Goal: Task Accomplishment & Management: Manage account settings

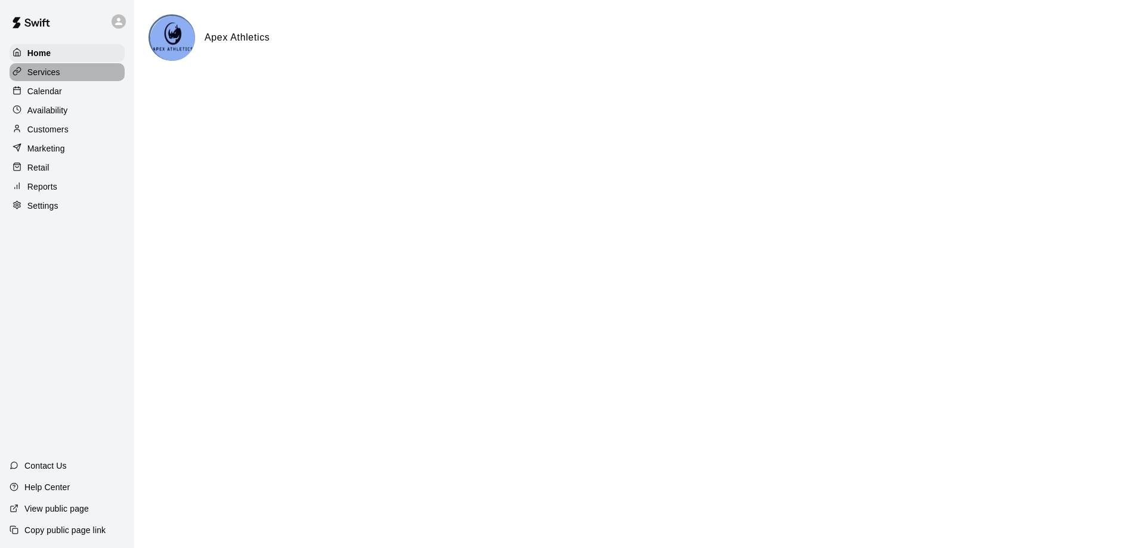
click at [37, 76] on p "Services" at bounding box center [43, 72] width 33 height 12
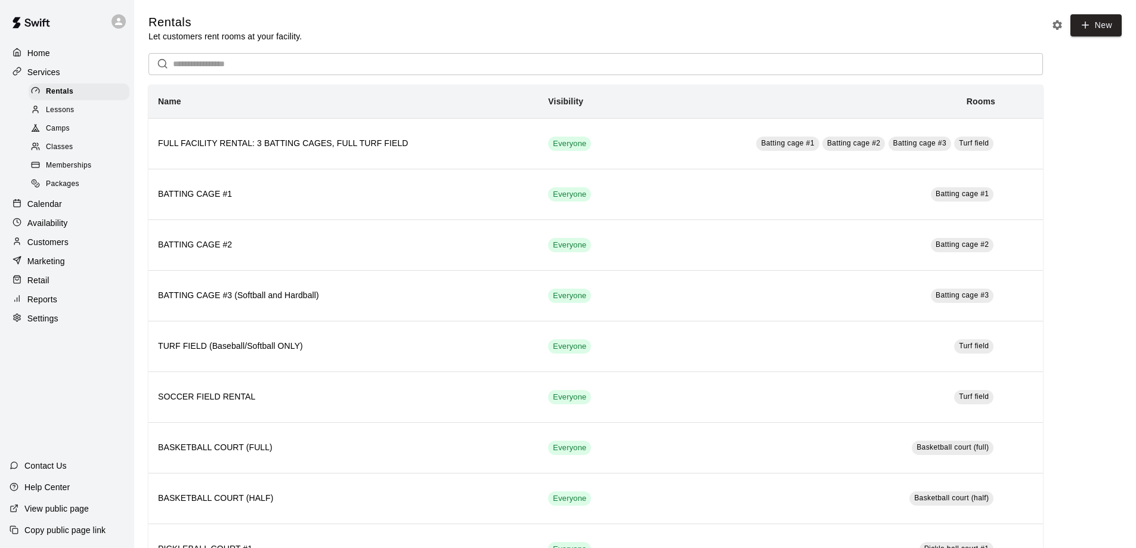
click at [55, 206] on p "Calendar" at bounding box center [44, 204] width 35 height 12
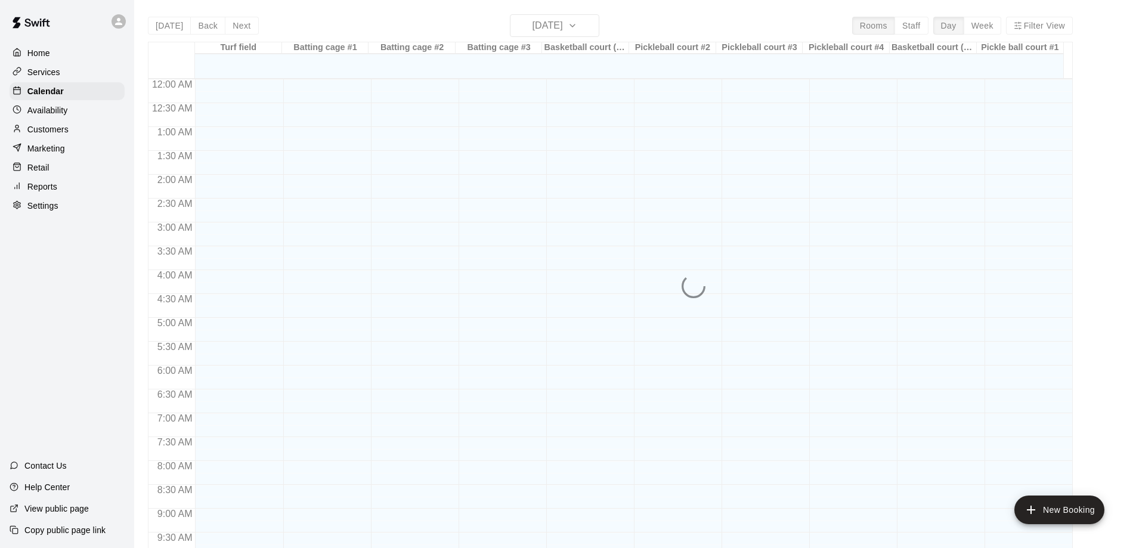
scroll to position [627, 0]
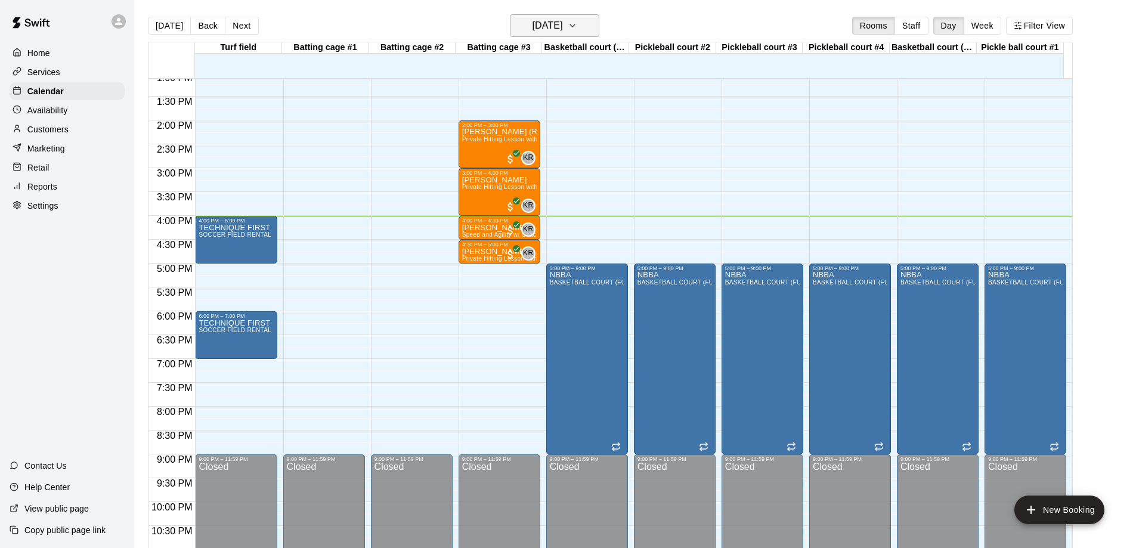
click at [577, 23] on icon "button" at bounding box center [573, 25] width 10 height 14
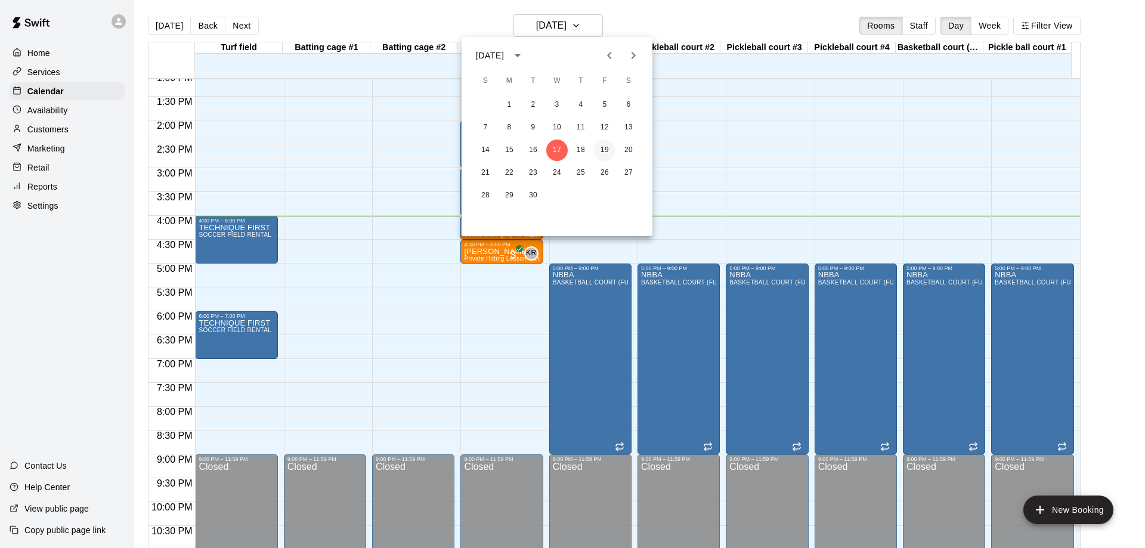
click at [606, 148] on button "19" at bounding box center [604, 149] width 21 height 21
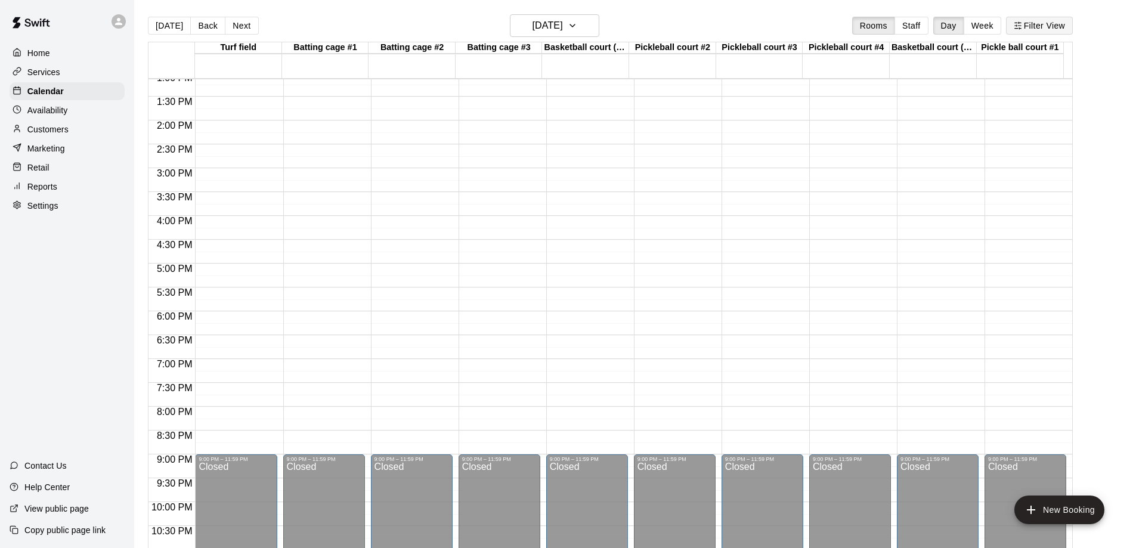
click at [1055, 27] on button "Filter View" at bounding box center [1039, 26] width 67 height 18
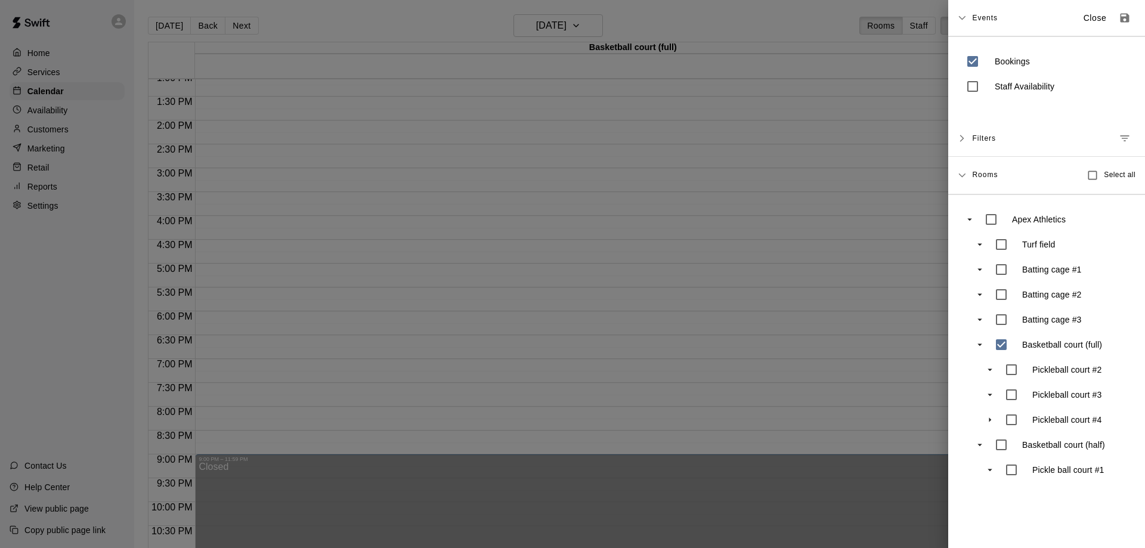
click at [897, 342] on div at bounding box center [572, 274] width 1145 height 548
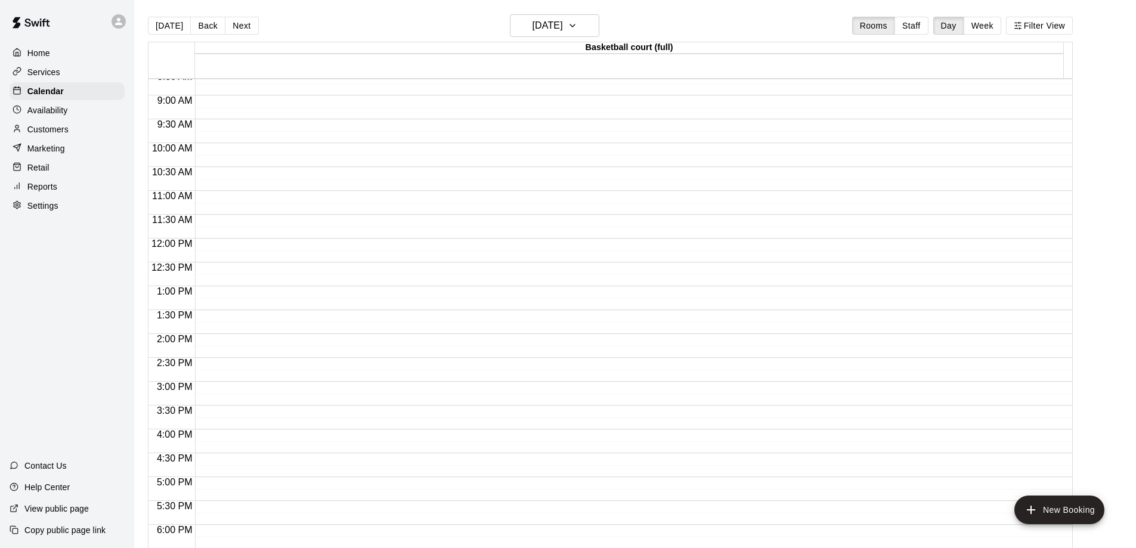
scroll to position [417, 0]
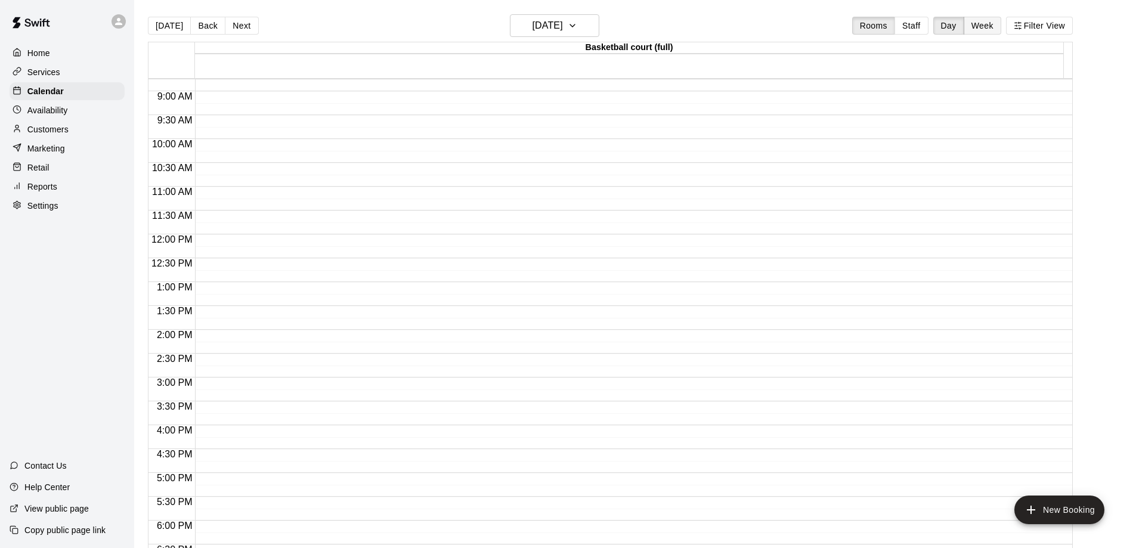
click at [996, 21] on button "Week" at bounding box center [982, 26] width 38 height 18
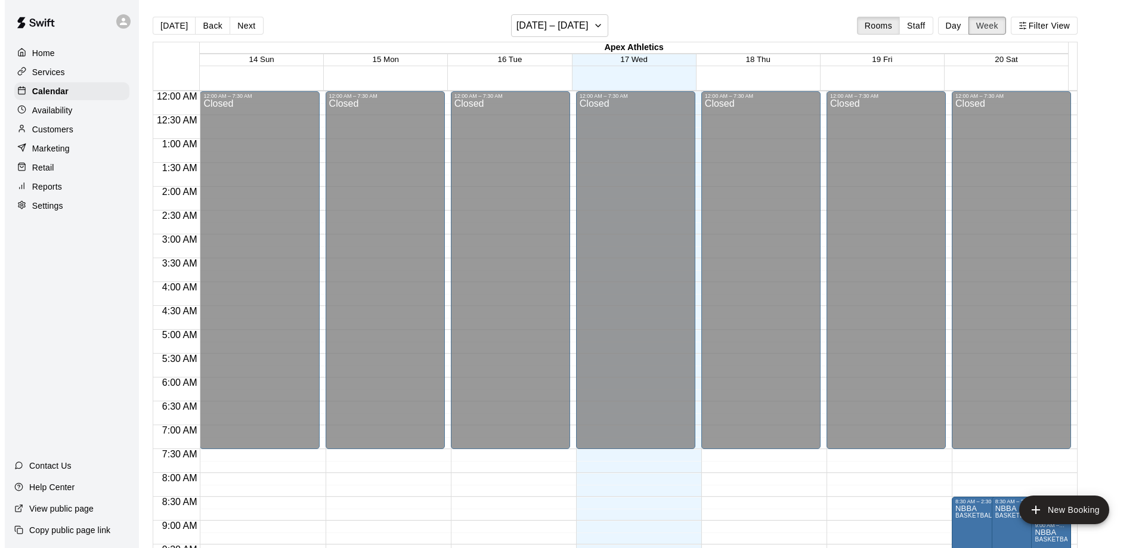
scroll to position [676, 0]
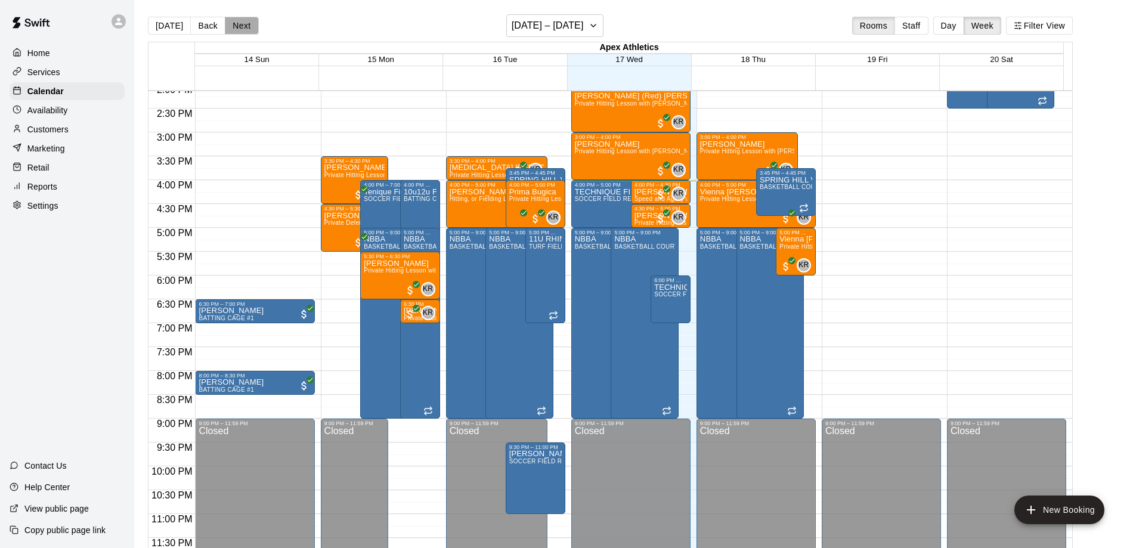
click at [241, 23] on button "Next" at bounding box center [241, 26] width 33 height 18
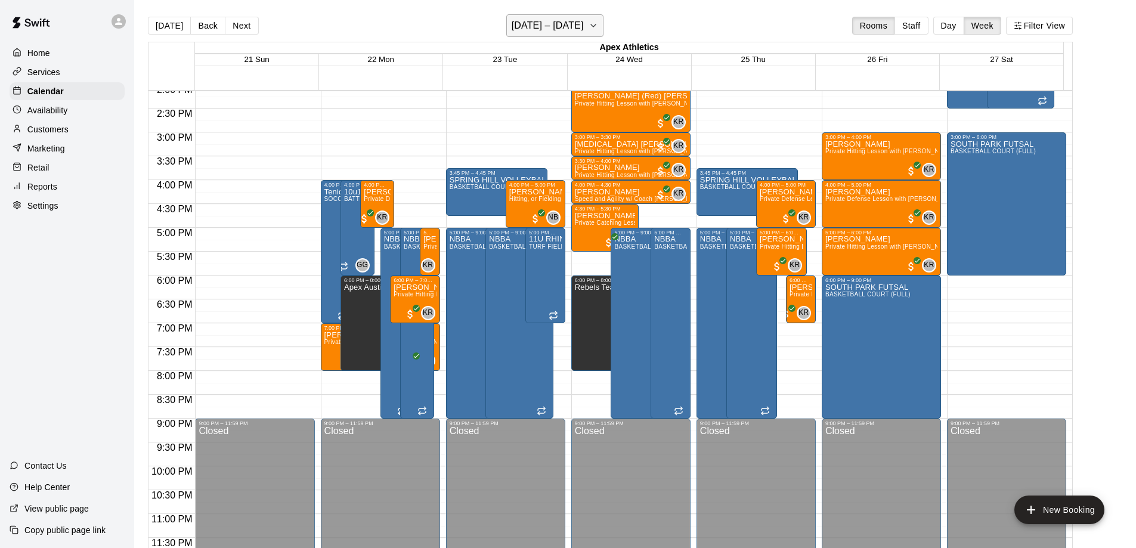
click at [597, 26] on icon "button" at bounding box center [593, 25] width 10 height 14
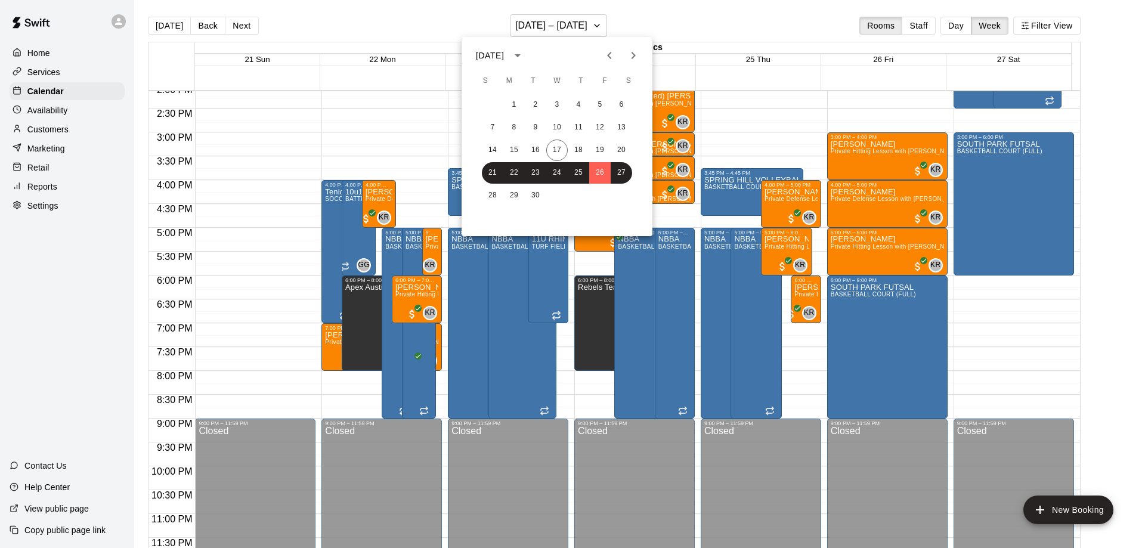
click at [633, 58] on icon "Next month" at bounding box center [633, 55] width 4 height 7
click at [600, 129] on button "7" at bounding box center [599, 127] width 21 height 21
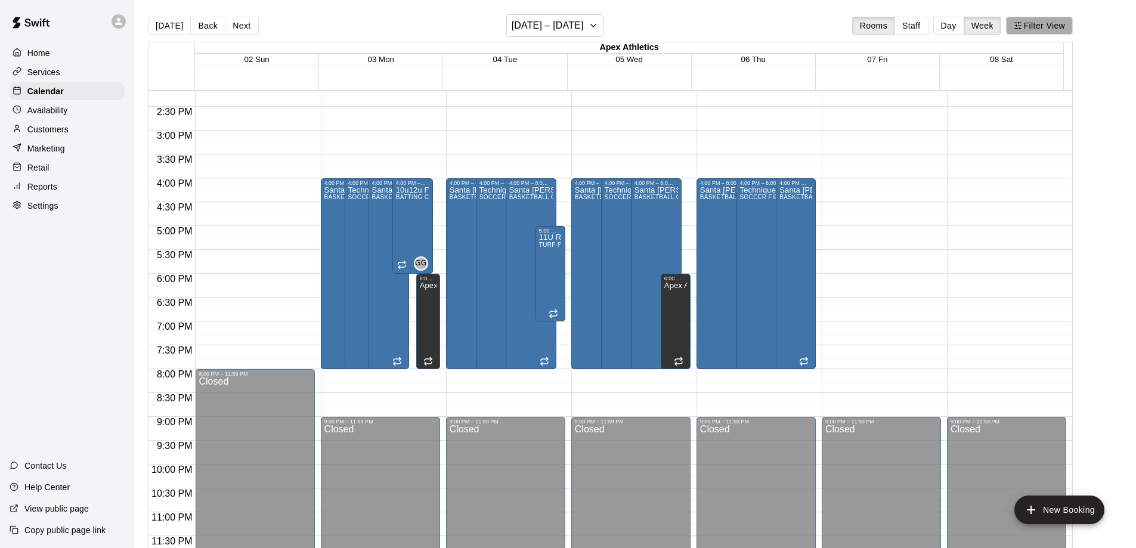
click at [1047, 26] on button "Filter View" at bounding box center [1039, 26] width 67 height 18
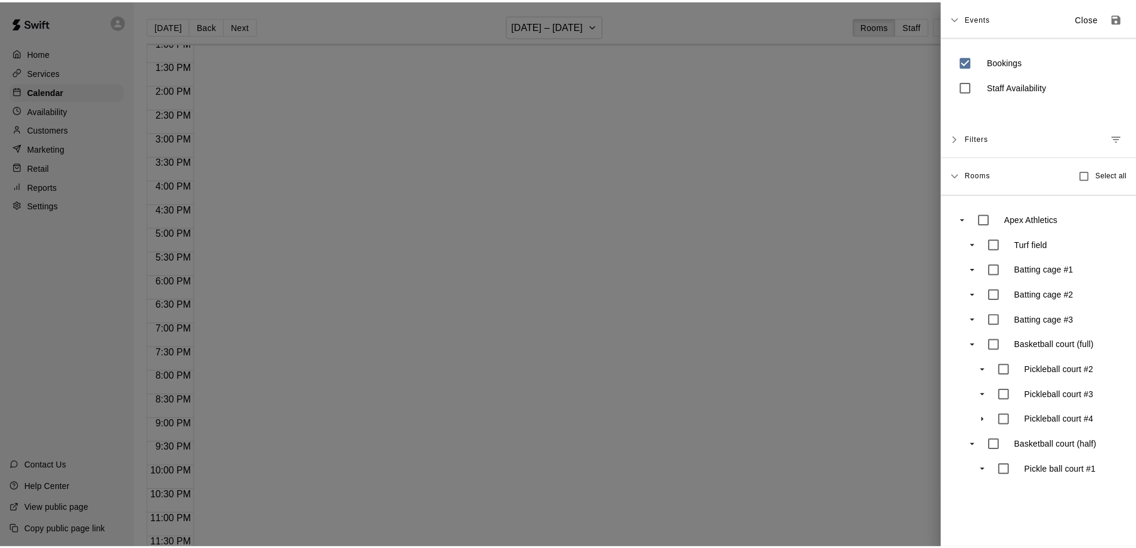
scroll to position [627, 0]
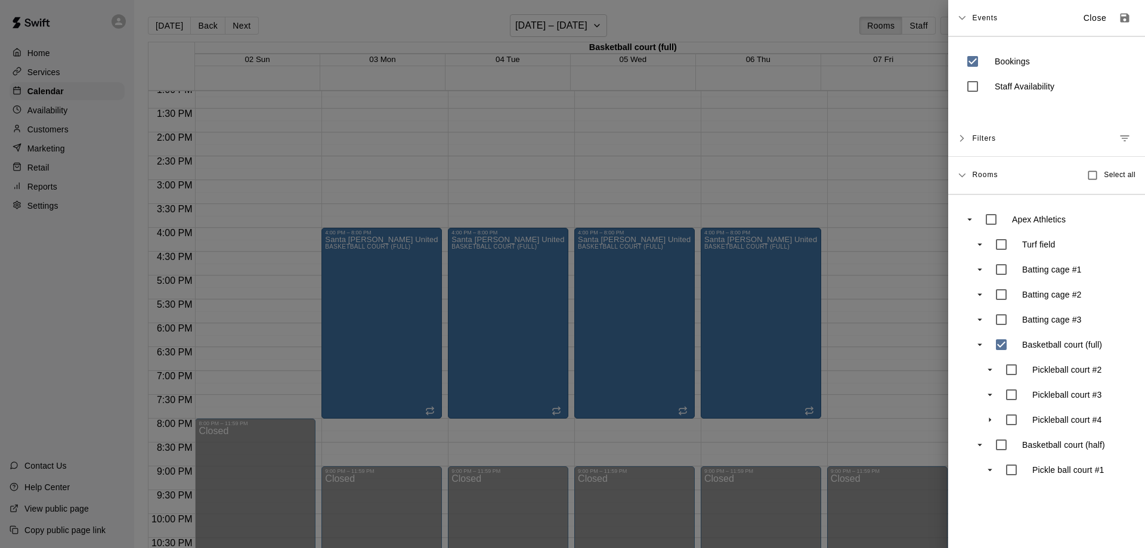
click at [905, 274] on div at bounding box center [572, 274] width 1145 height 548
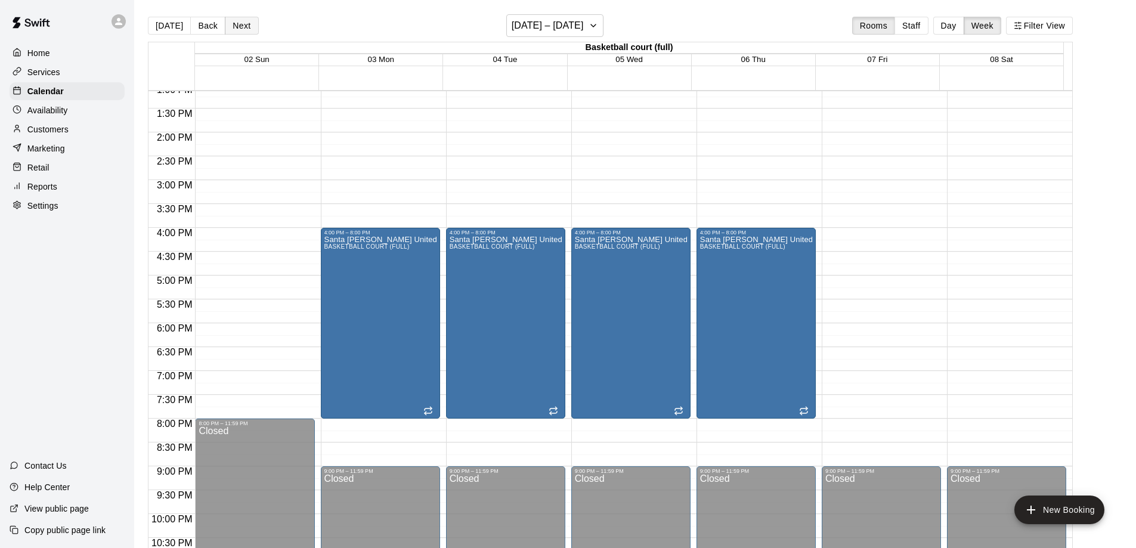
click at [234, 26] on button "Next" at bounding box center [241, 26] width 33 height 18
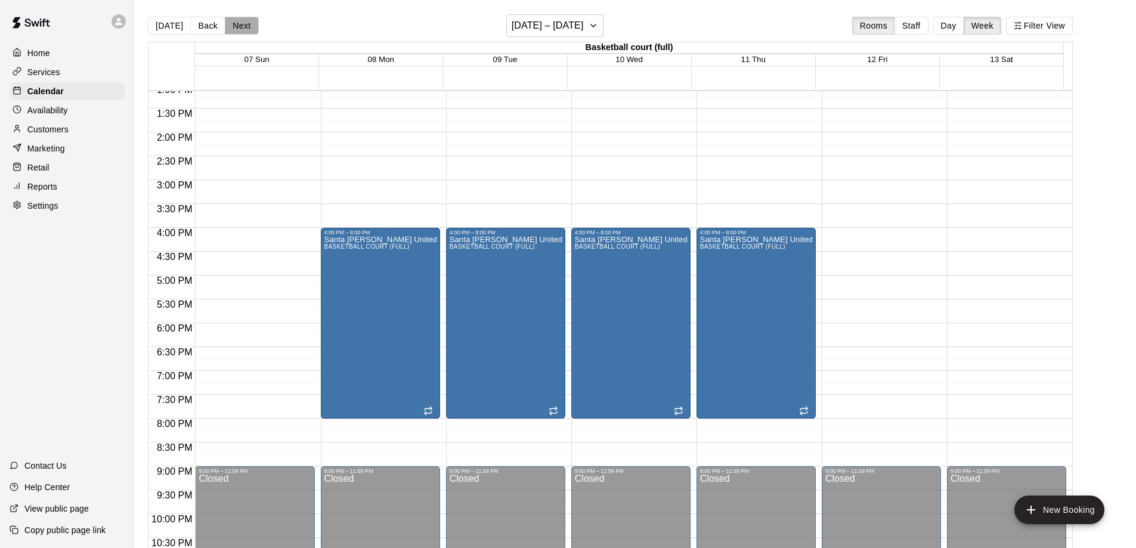
click at [234, 26] on button "Next" at bounding box center [241, 26] width 33 height 18
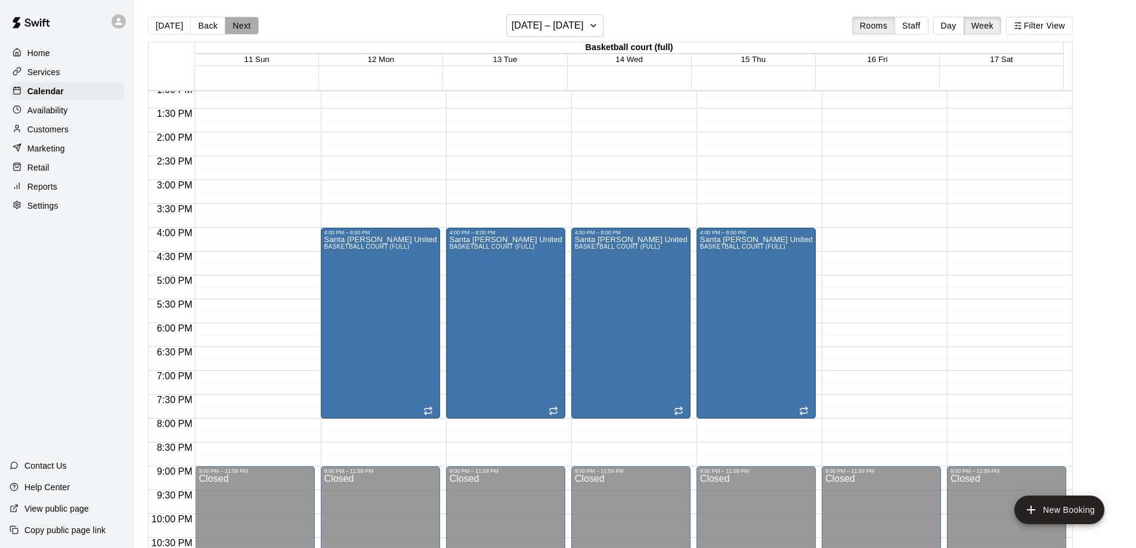
click at [234, 26] on button "Next" at bounding box center [241, 26] width 33 height 18
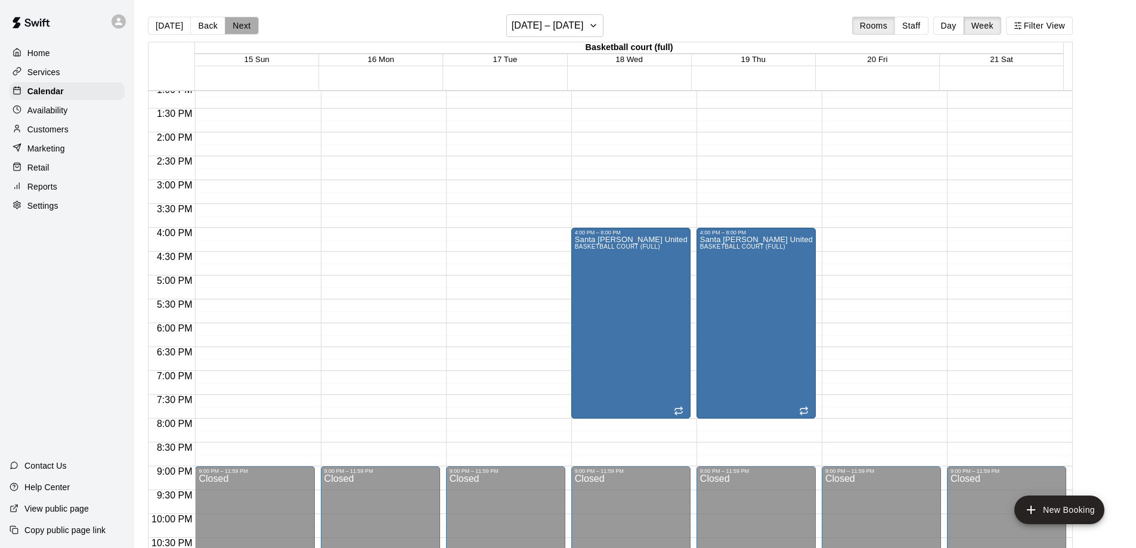
click at [234, 26] on button "Next" at bounding box center [241, 26] width 33 height 18
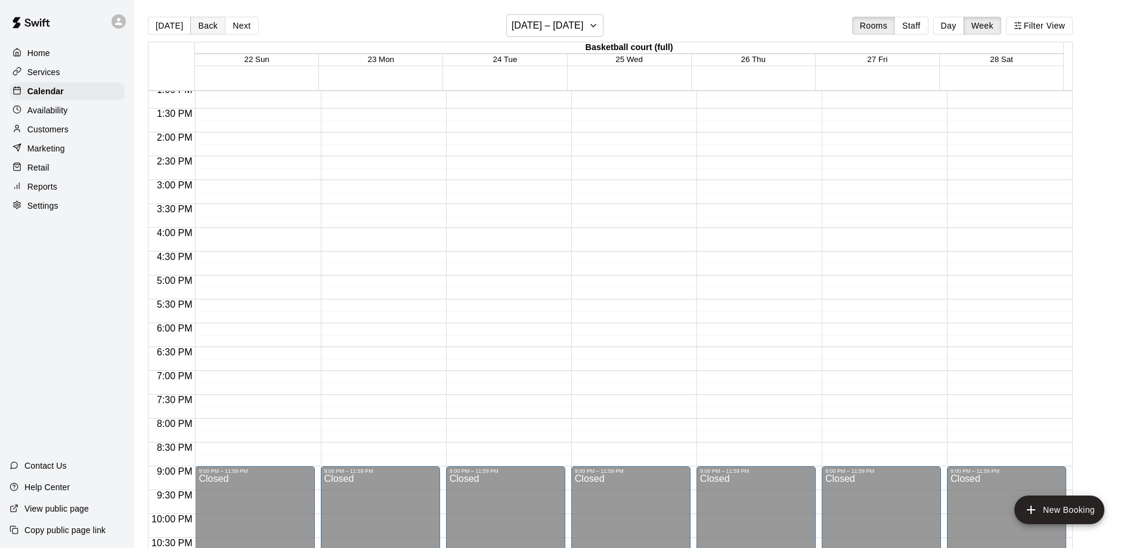
click at [202, 30] on button "Back" at bounding box center [207, 26] width 35 height 18
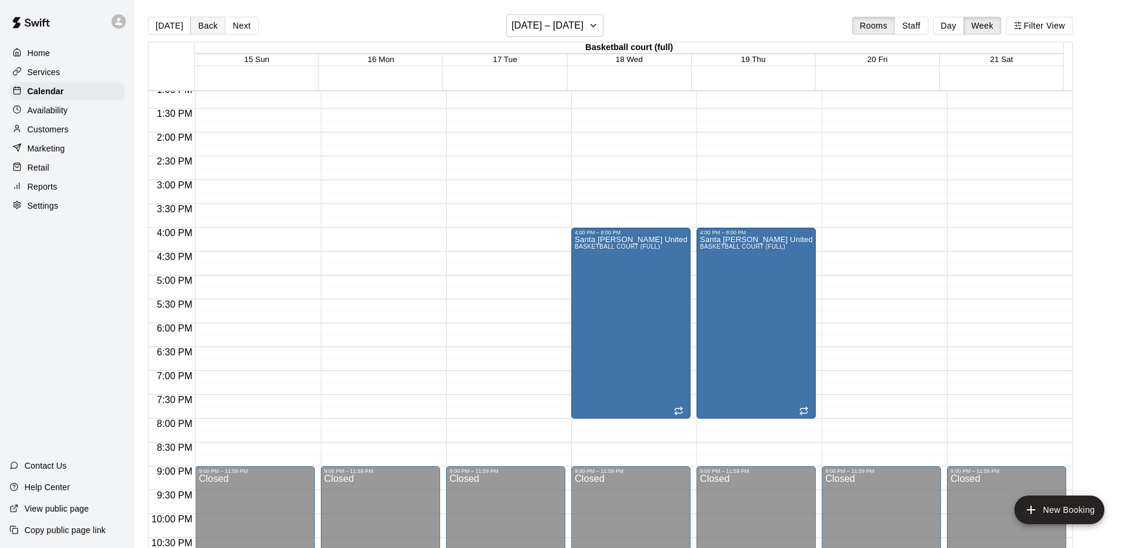
click at [203, 27] on button "Back" at bounding box center [207, 26] width 35 height 18
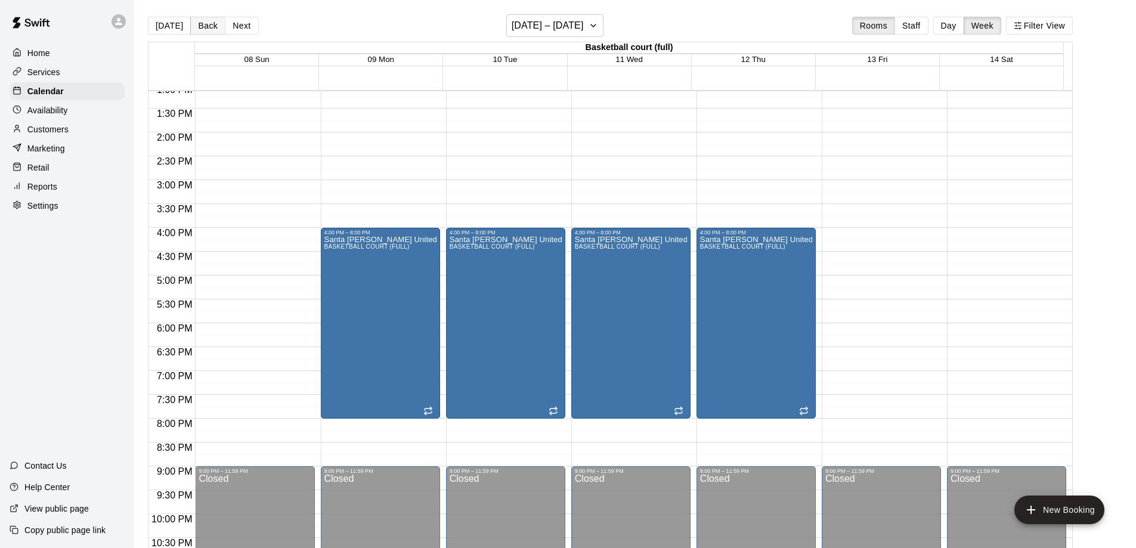
click at [203, 27] on button "Back" at bounding box center [207, 26] width 35 height 18
click at [237, 26] on button "Next" at bounding box center [241, 26] width 33 height 18
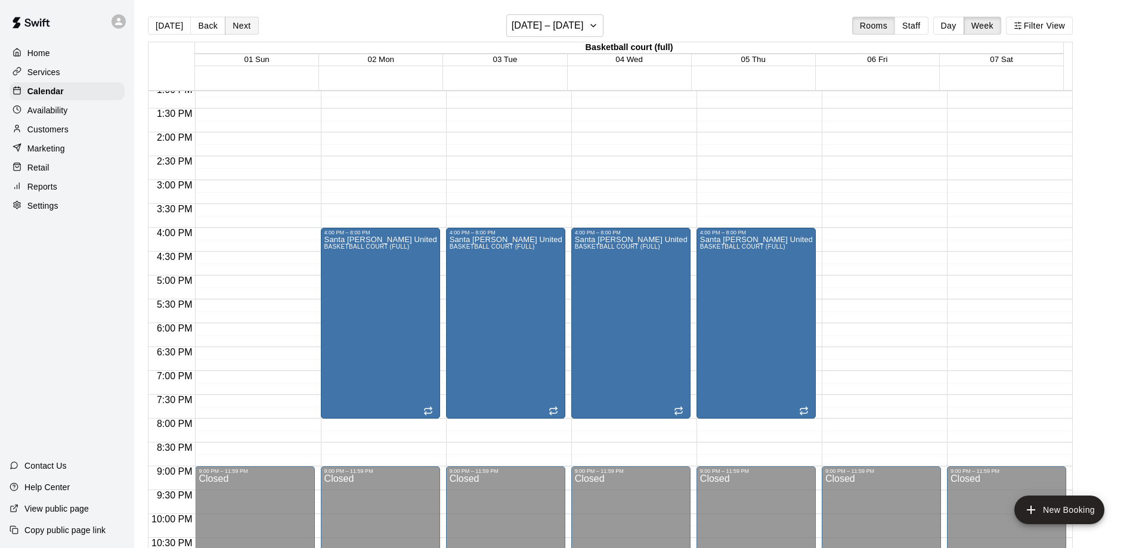
click at [237, 26] on button "Next" at bounding box center [241, 26] width 33 height 18
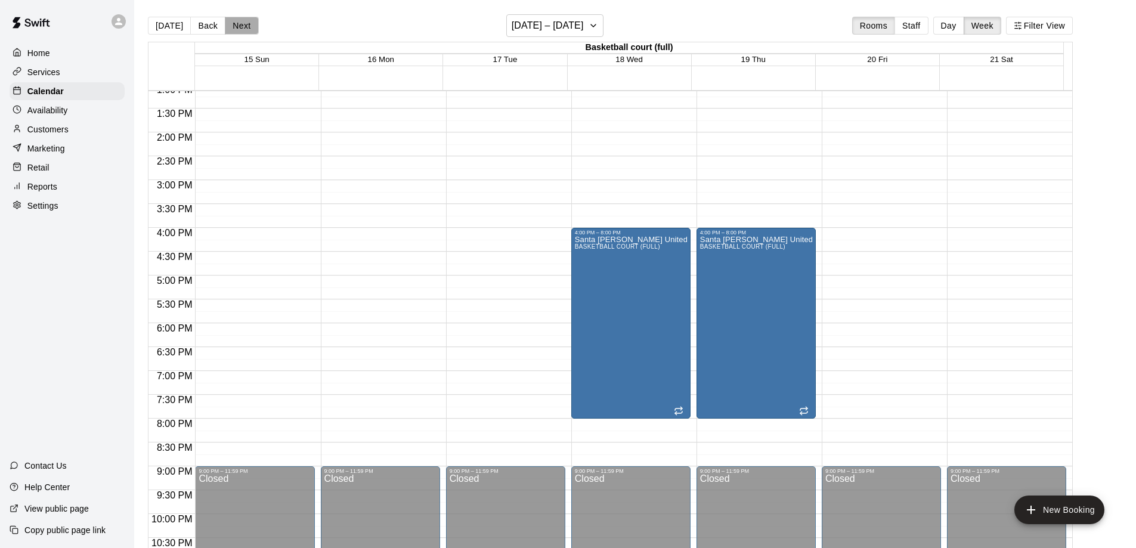
click at [237, 26] on button "Next" at bounding box center [241, 26] width 33 height 18
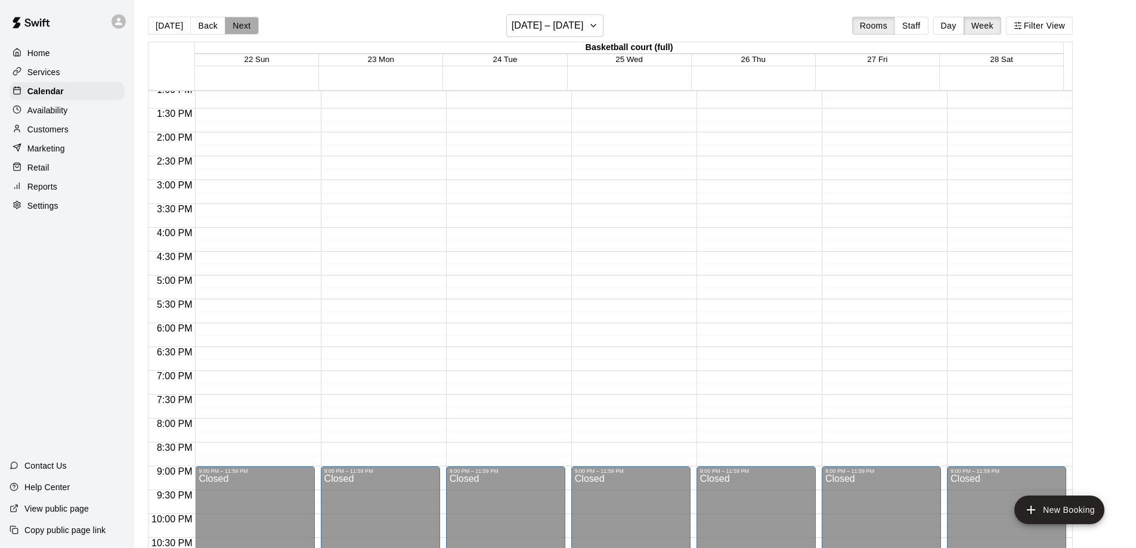
click at [237, 26] on button "Next" at bounding box center [241, 26] width 33 height 18
click at [203, 27] on button "Back" at bounding box center [207, 26] width 35 height 18
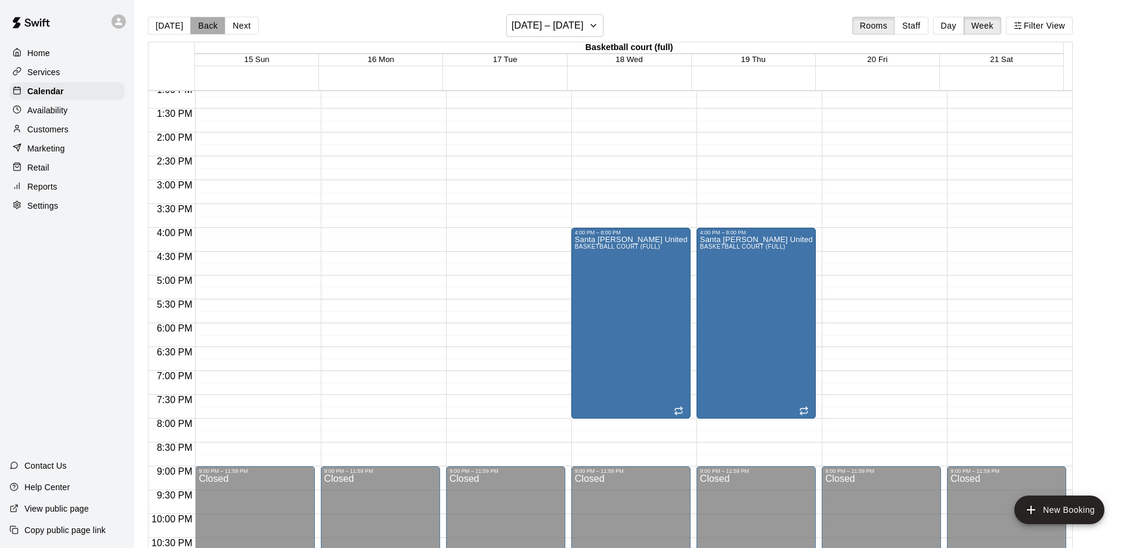
click at [203, 27] on button "Back" at bounding box center [207, 26] width 35 height 18
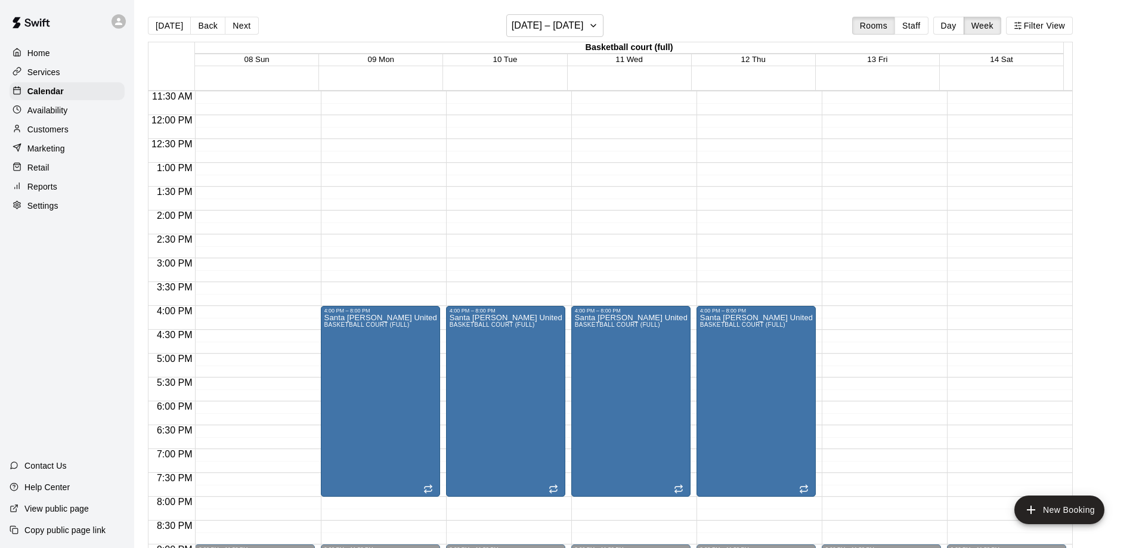
scroll to position [676, 0]
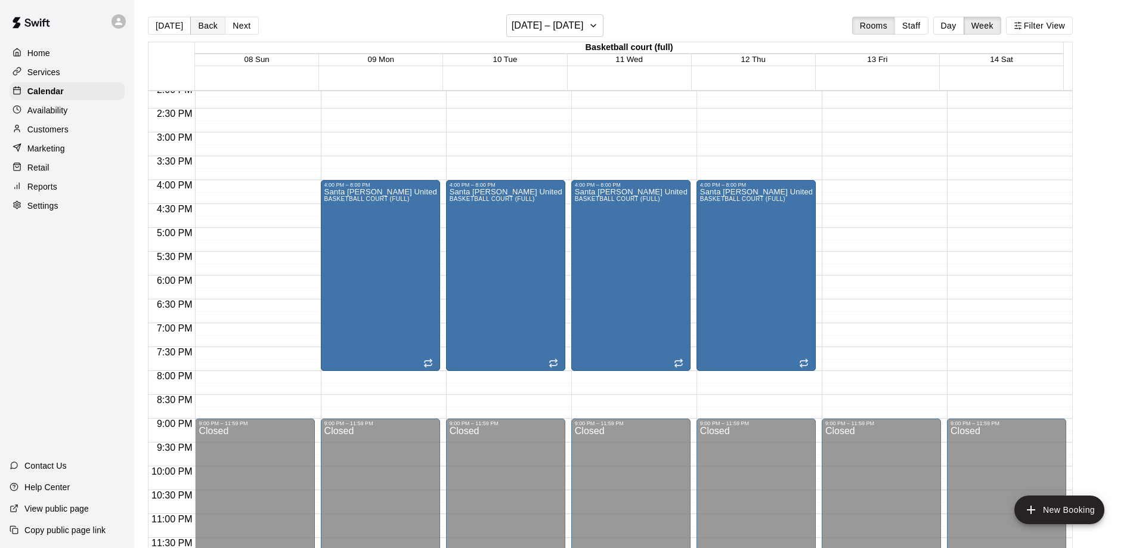
click at [202, 27] on button "Back" at bounding box center [207, 26] width 35 height 18
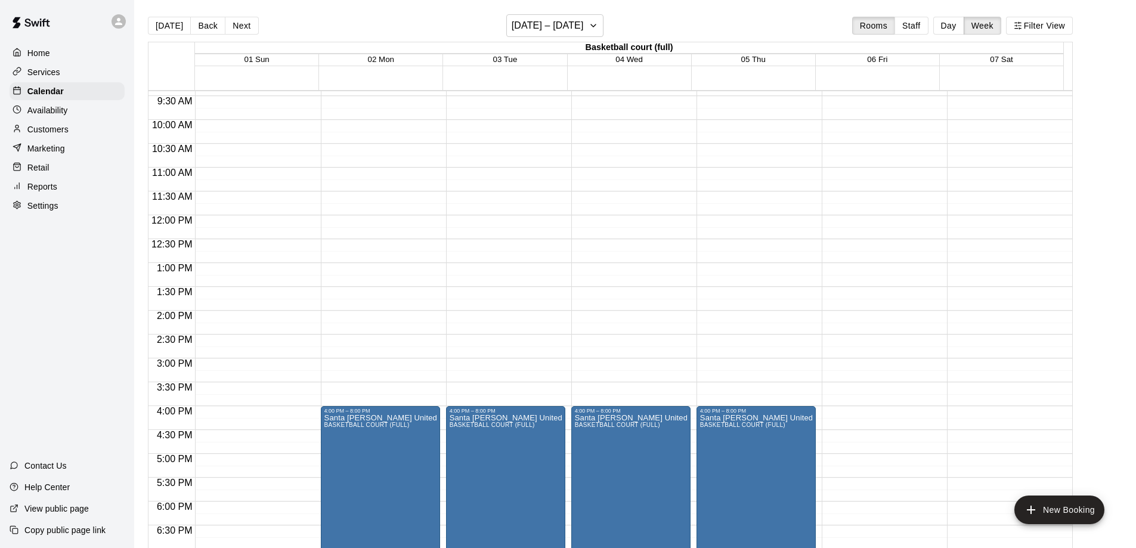
scroll to position [497, 0]
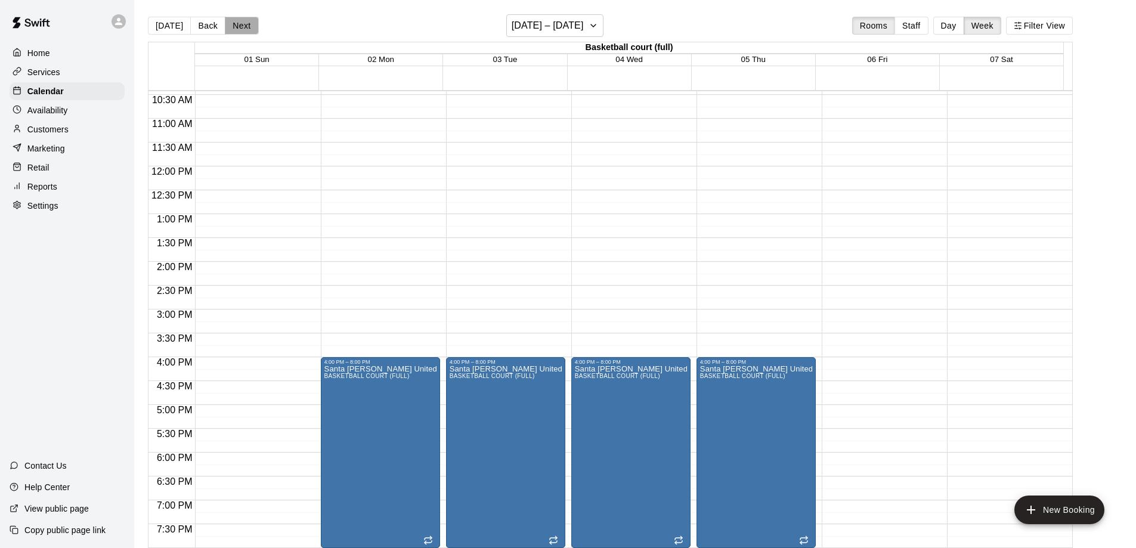
click at [247, 25] on button "Next" at bounding box center [241, 26] width 33 height 18
click at [243, 25] on button "Next" at bounding box center [241, 26] width 33 height 18
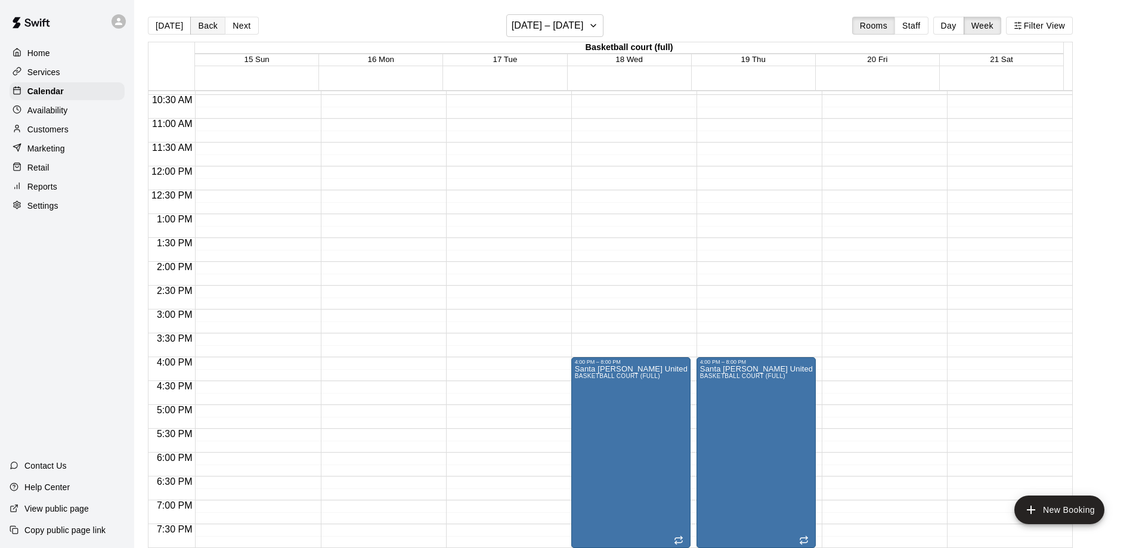
click at [208, 27] on button "Back" at bounding box center [207, 26] width 35 height 18
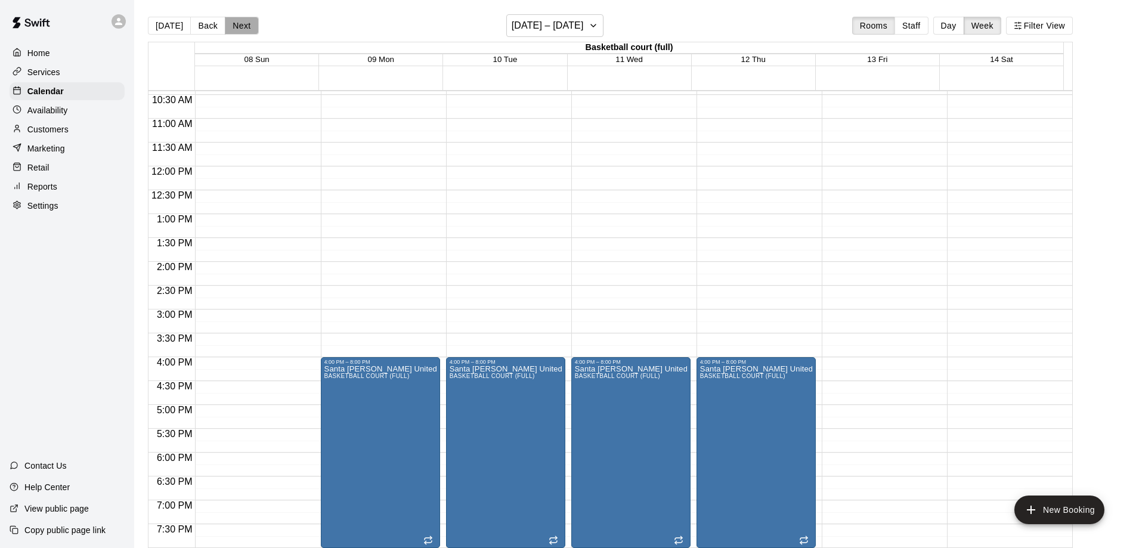
click at [232, 29] on button "Next" at bounding box center [241, 26] width 33 height 18
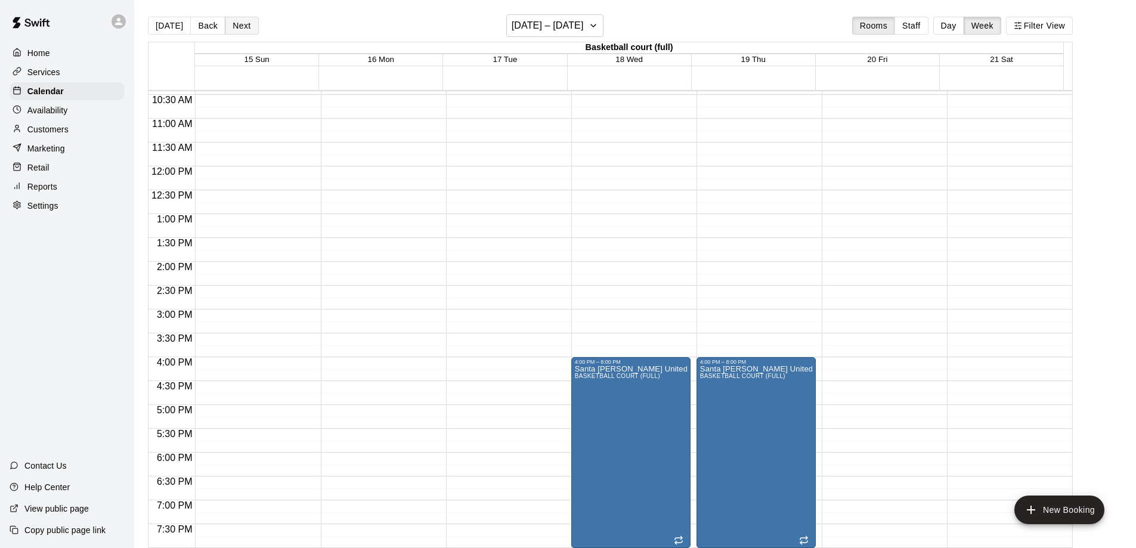
click at [234, 26] on button "Next" at bounding box center [241, 26] width 33 height 18
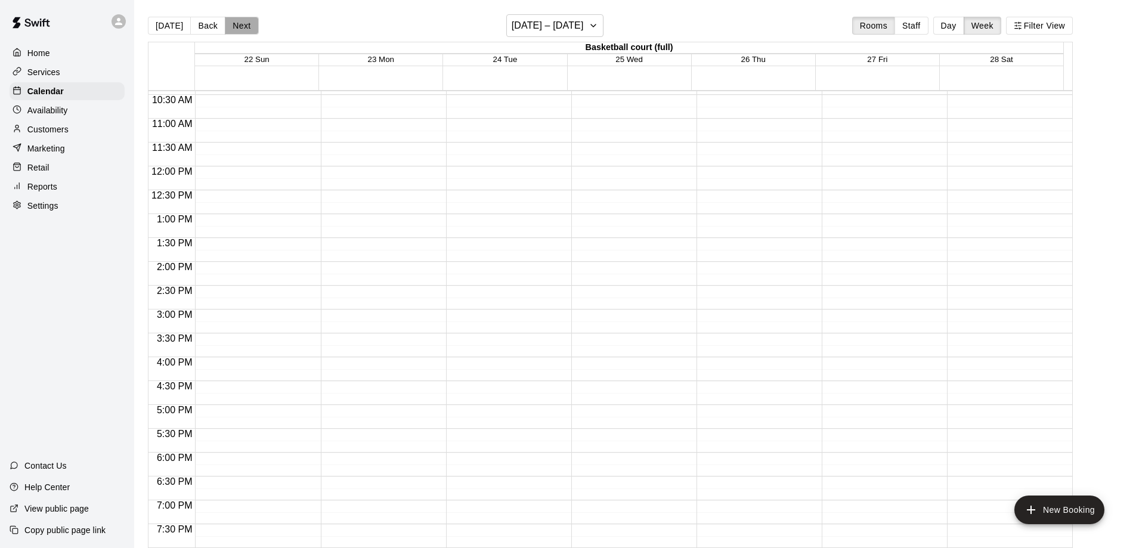
click at [234, 26] on button "Next" at bounding box center [241, 26] width 33 height 18
click at [35, 50] on p "Home" at bounding box center [38, 53] width 23 height 12
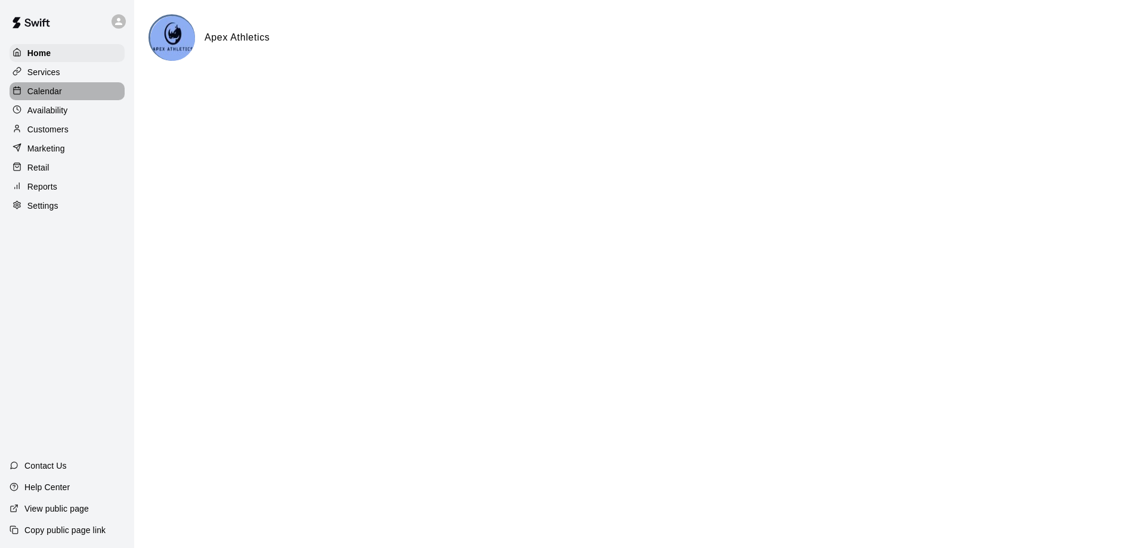
click at [39, 87] on p "Calendar" at bounding box center [44, 91] width 35 height 12
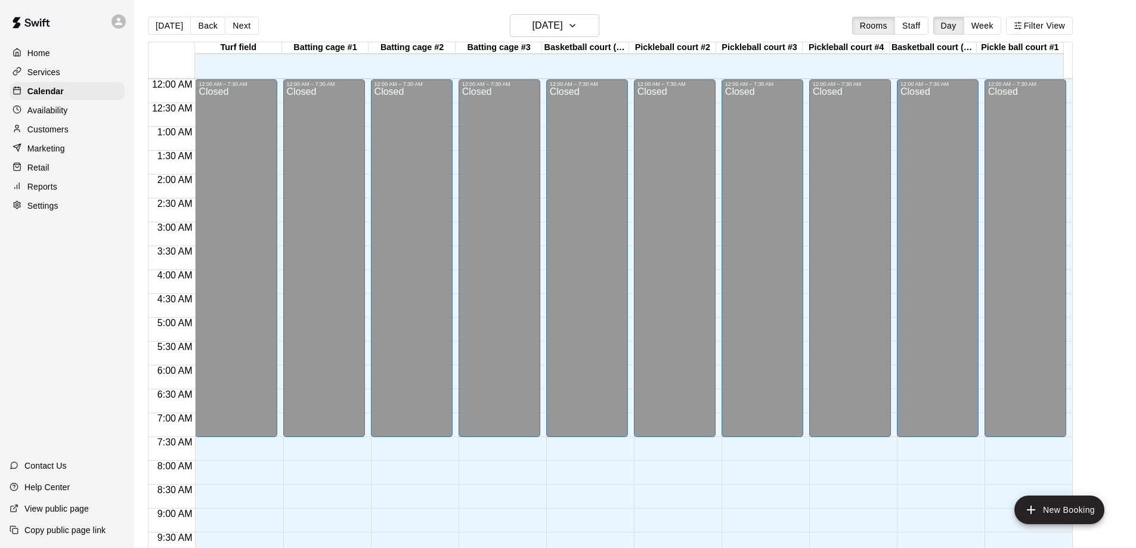
scroll to position [627, 0]
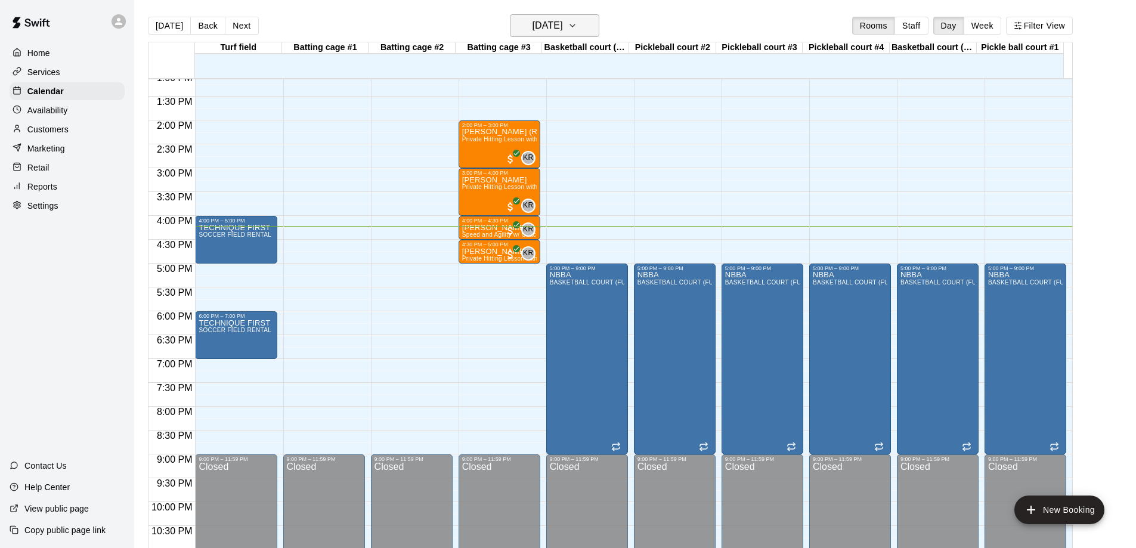
click at [577, 30] on icon "button" at bounding box center [573, 25] width 10 height 14
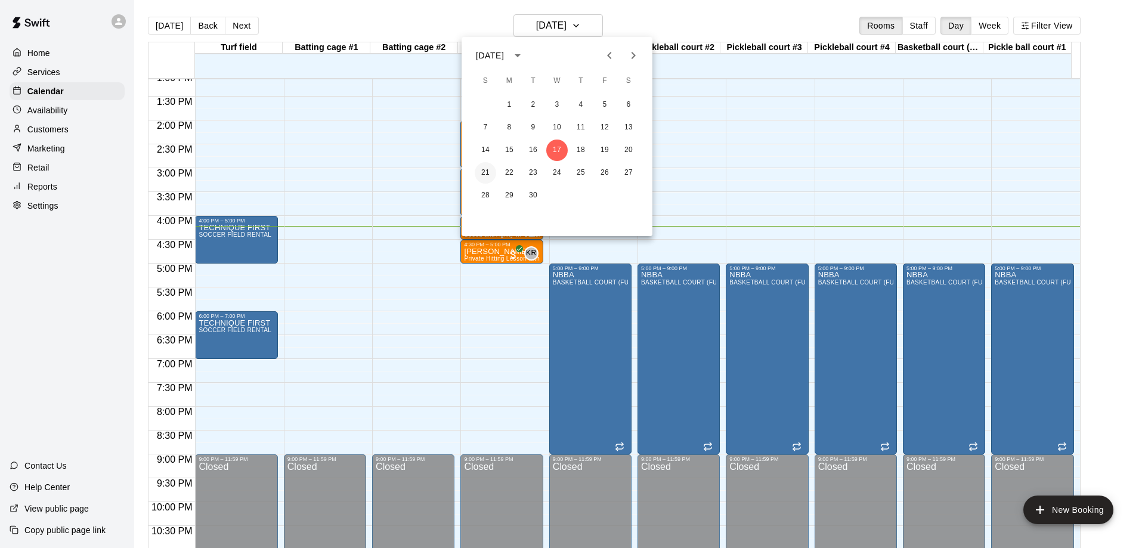
click at [489, 172] on button "21" at bounding box center [485, 172] width 21 height 21
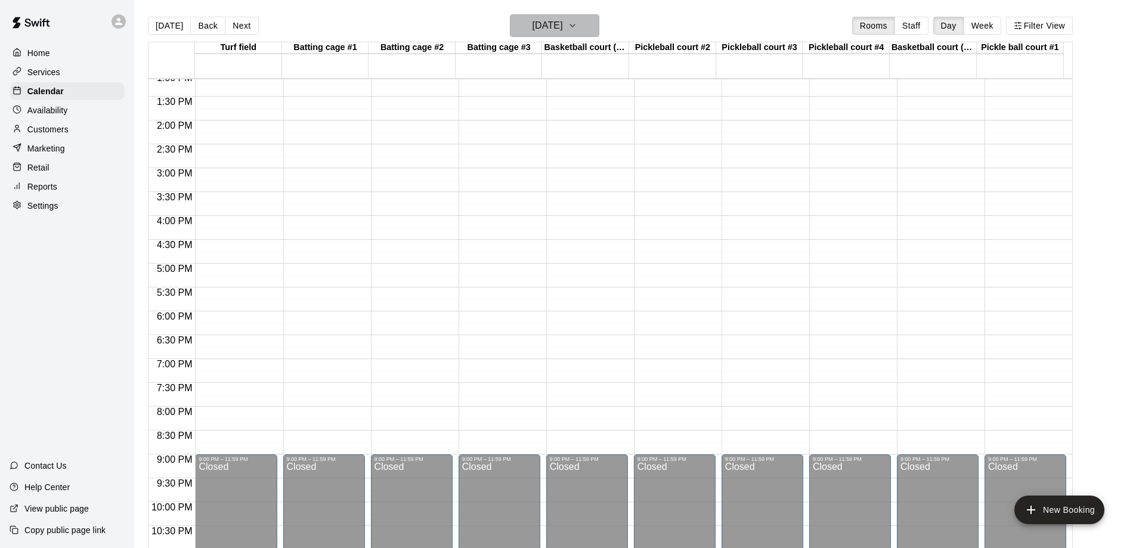
click at [577, 24] on icon "button" at bounding box center [573, 25] width 10 height 14
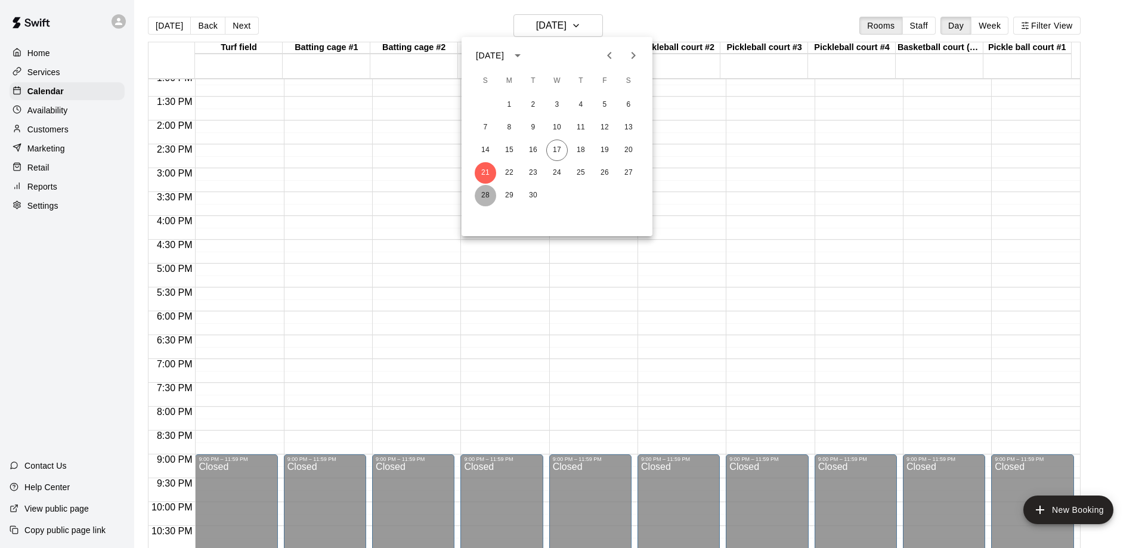
click at [486, 196] on button "28" at bounding box center [485, 195] width 21 height 21
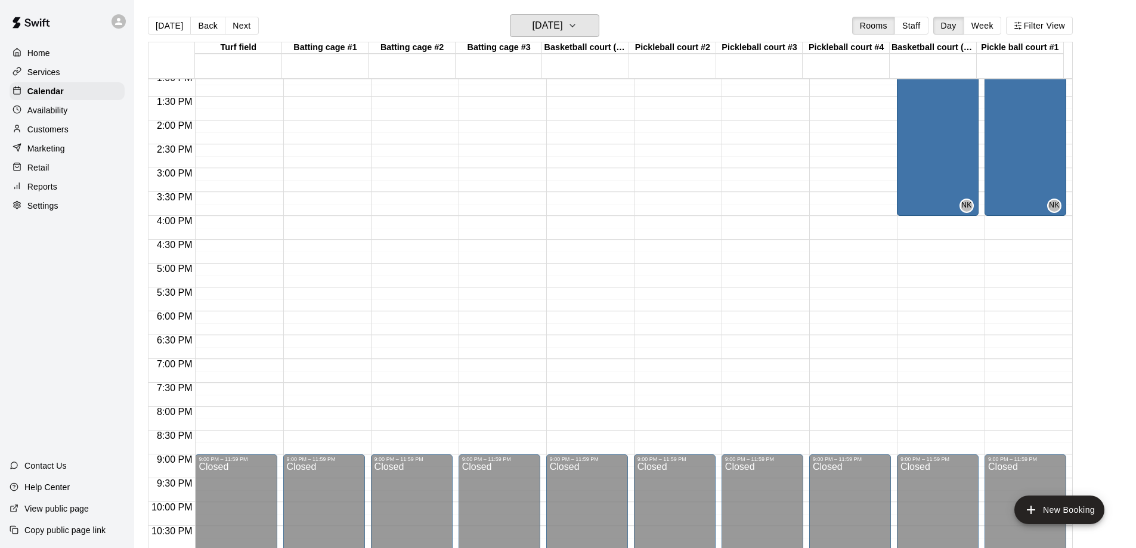
scroll to position [448, 0]
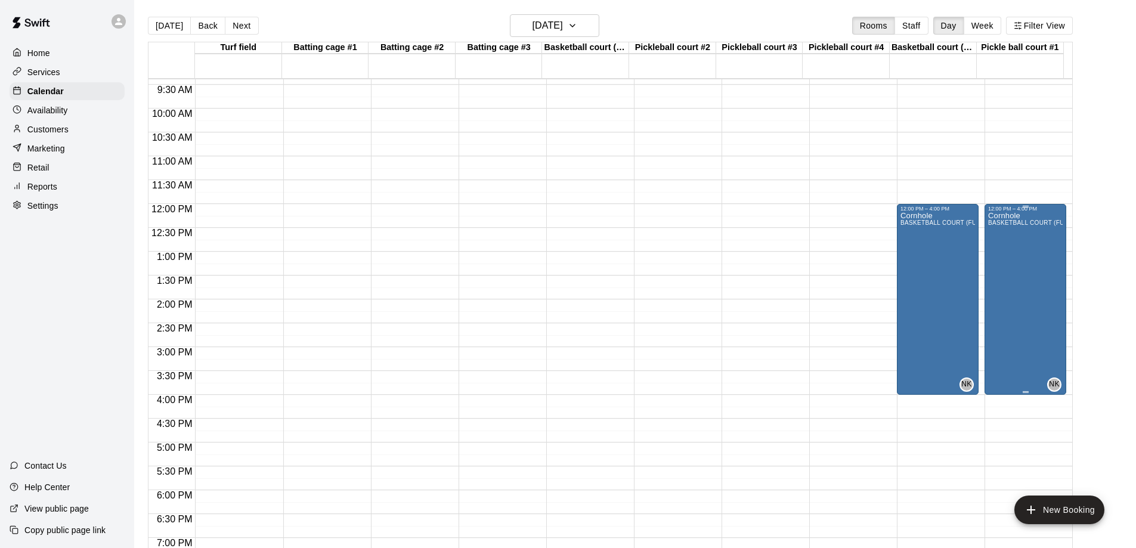
click at [1028, 248] on div "Cornhole BASKETBALL COURT (FULL)" at bounding box center [1025, 486] width 75 height 548
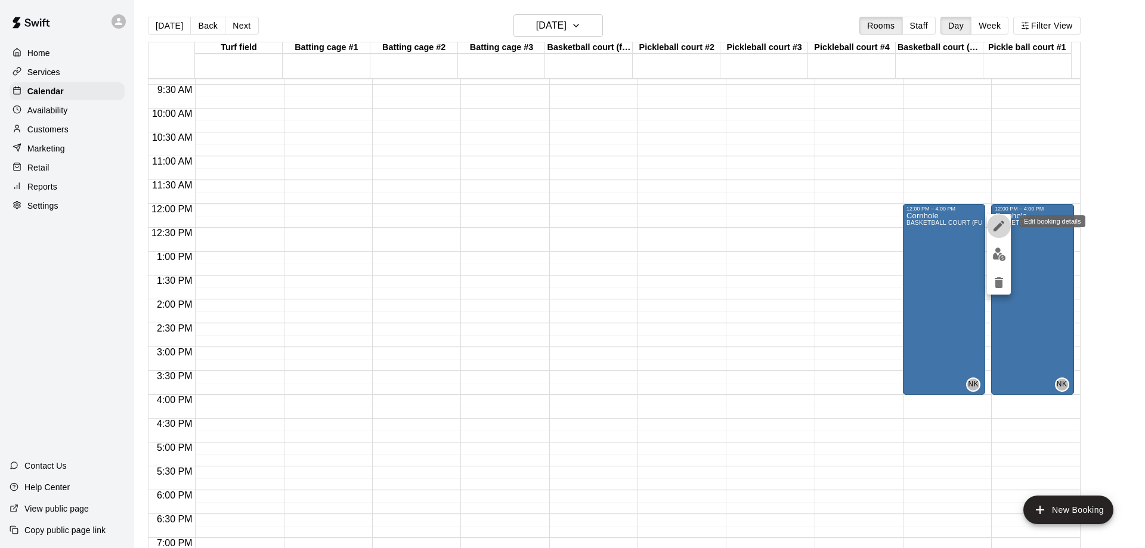
click at [999, 228] on icon "edit" at bounding box center [998, 226] width 14 height 14
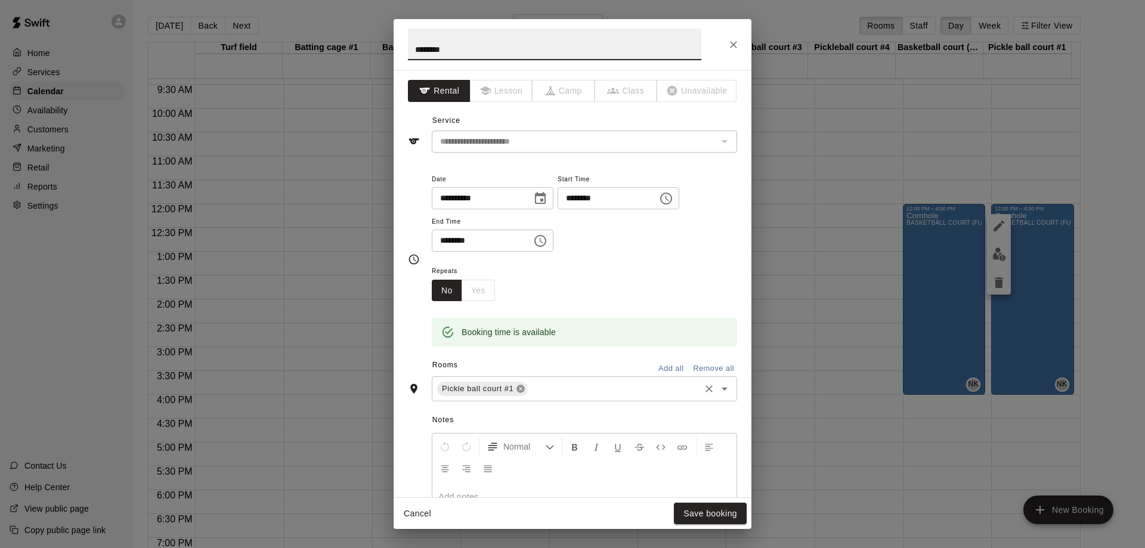
click at [520, 386] on icon at bounding box center [521, 389] width 8 height 8
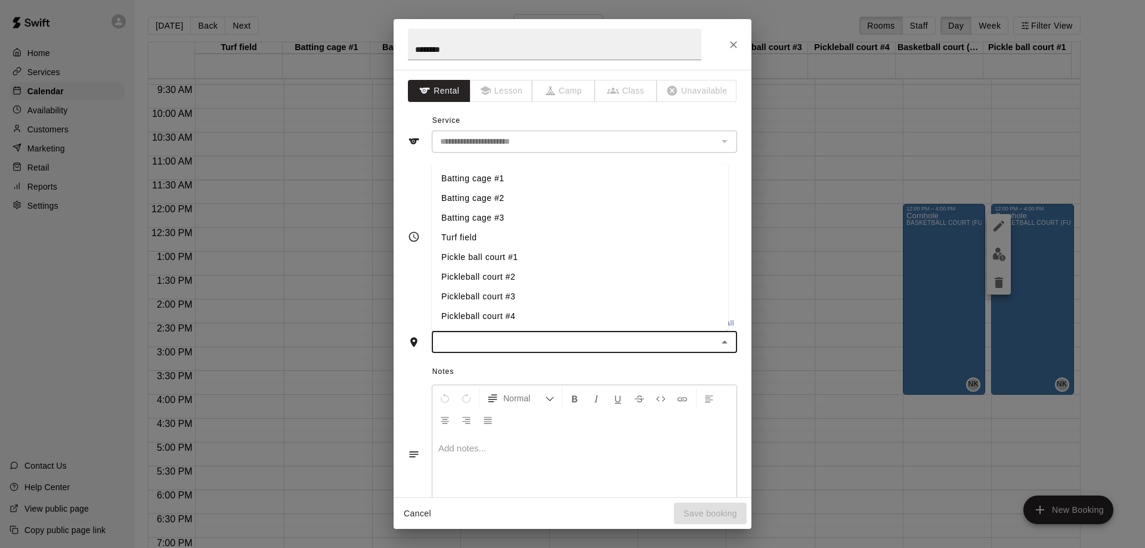
click at [476, 340] on input "text" at bounding box center [574, 341] width 278 height 15
click at [486, 275] on li "Pickleball court #2" at bounding box center [580, 277] width 296 height 20
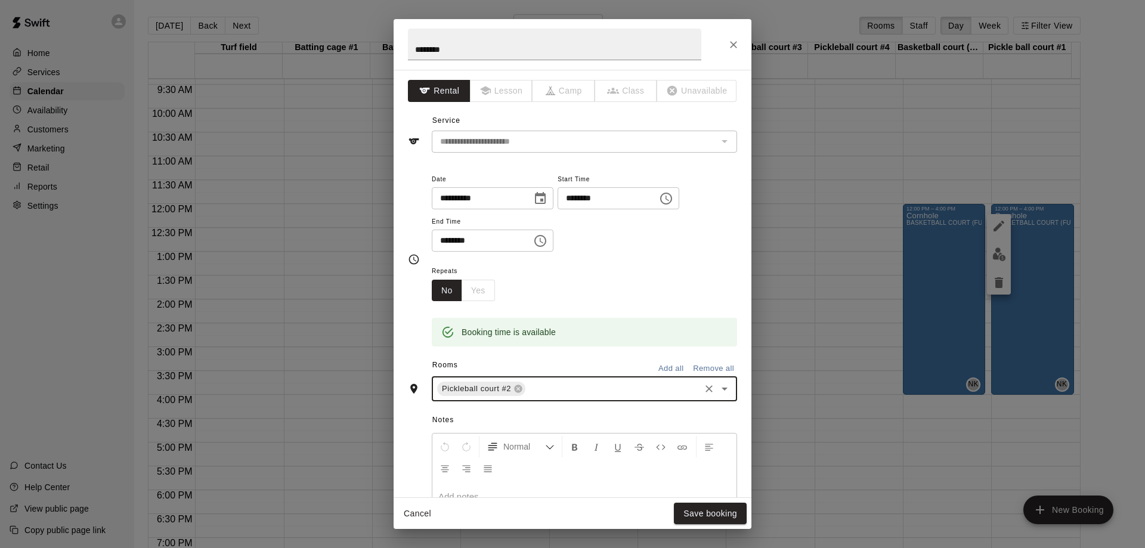
click at [563, 390] on input "text" at bounding box center [612, 389] width 171 height 15
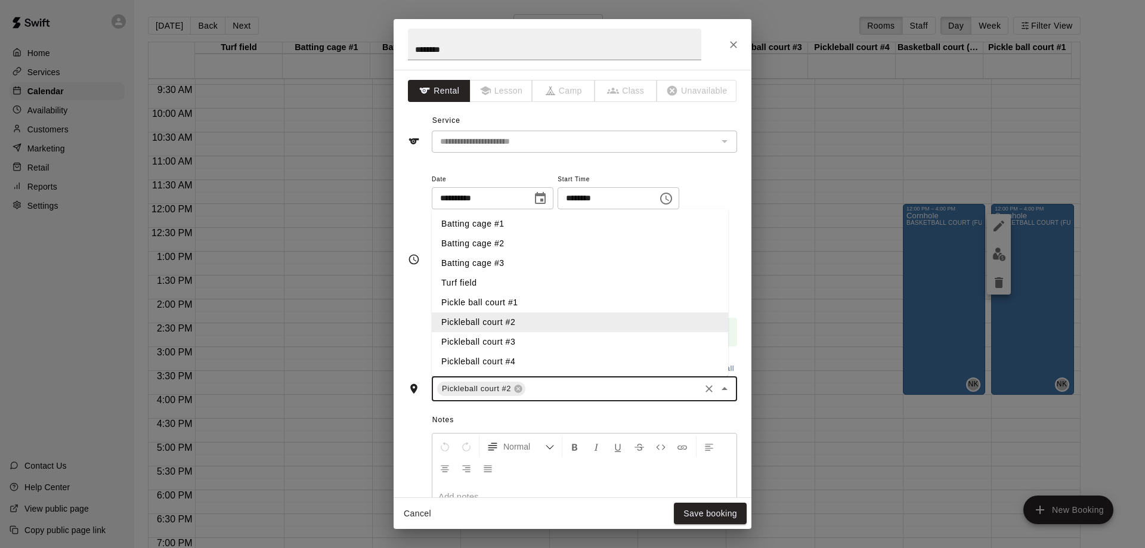
click at [508, 346] on li "Pickleball court #3" at bounding box center [580, 342] width 296 height 20
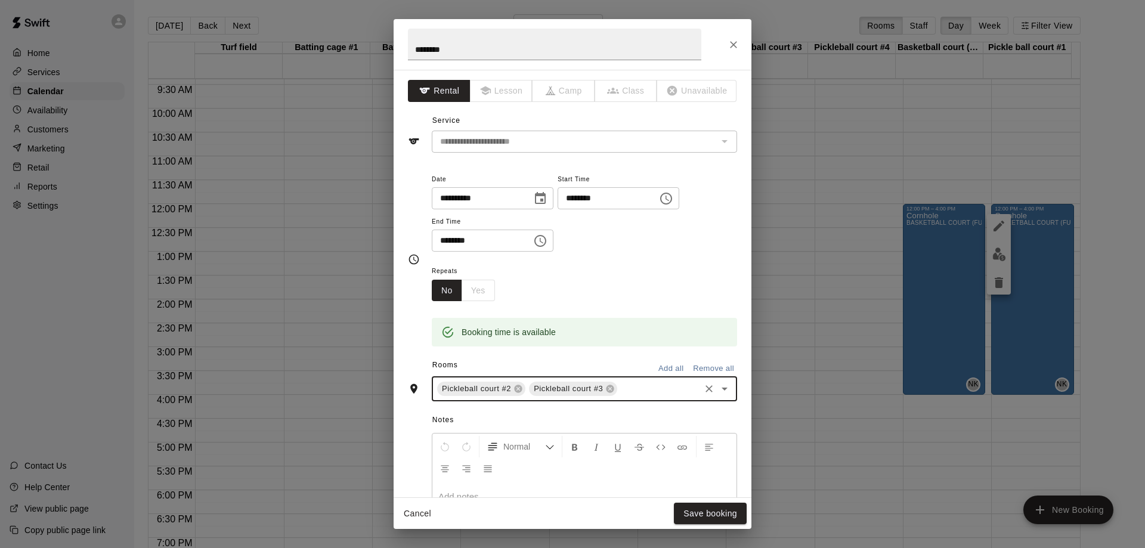
click at [642, 393] on input "text" at bounding box center [658, 389] width 79 height 15
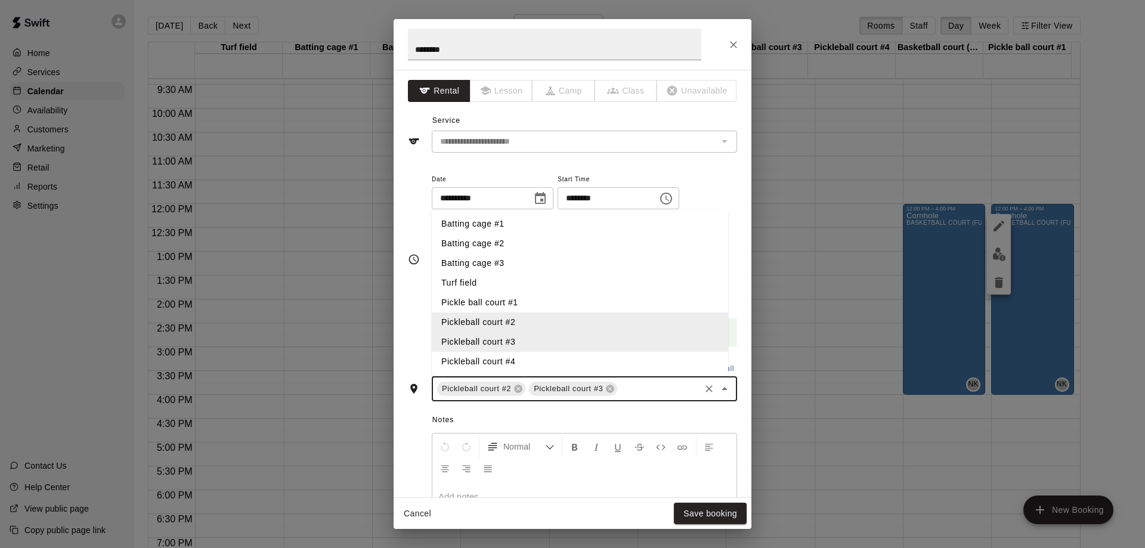
click at [496, 364] on li "Pickleball court #4" at bounding box center [580, 362] width 296 height 20
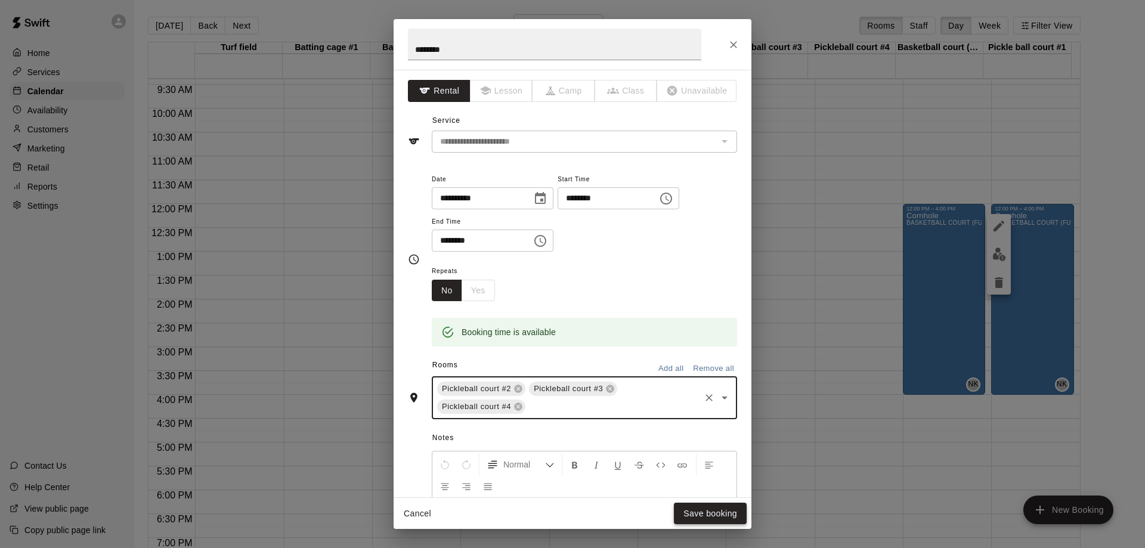
click at [706, 510] on button "Save booking" at bounding box center [710, 514] width 73 height 22
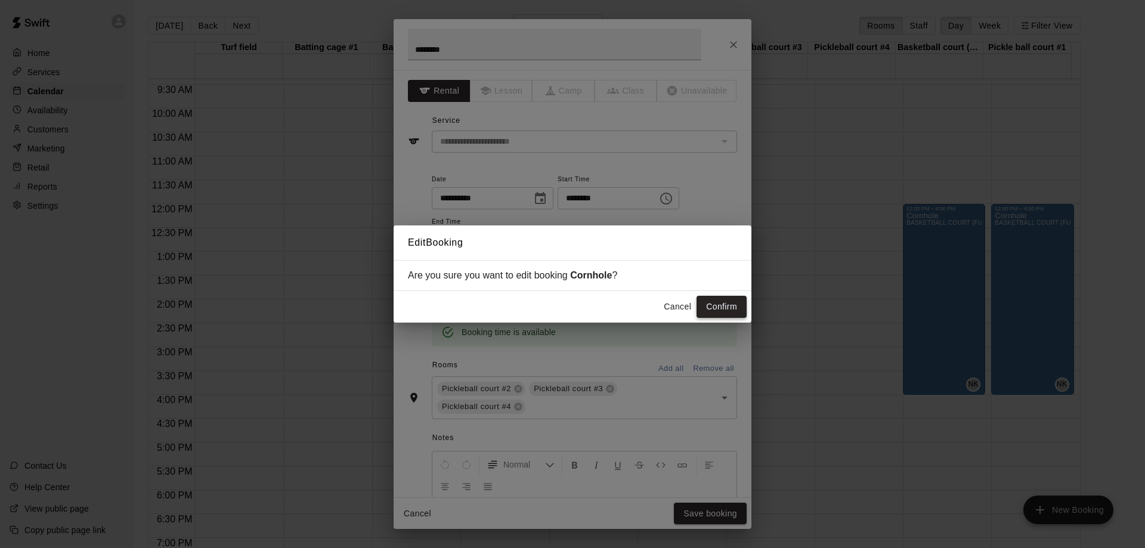
click at [723, 306] on button "Confirm" at bounding box center [721, 307] width 50 height 22
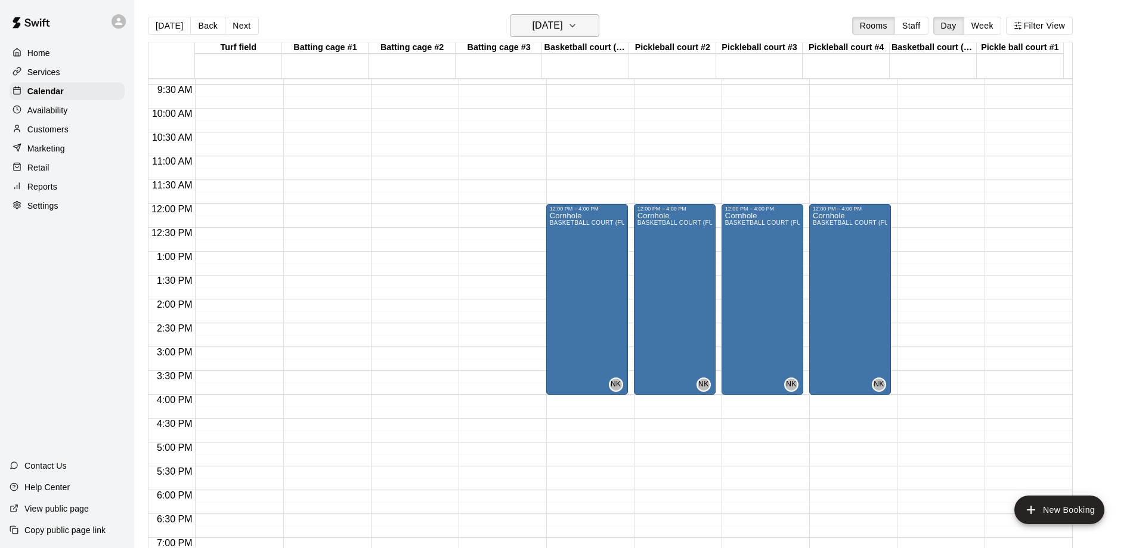
click at [577, 26] on icon "button" at bounding box center [573, 25] width 10 height 14
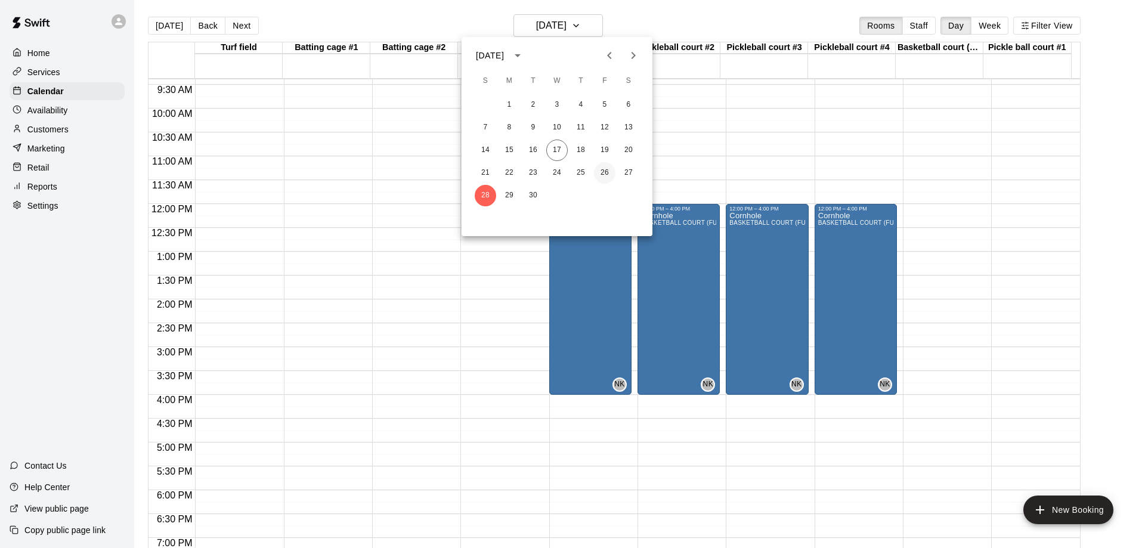
click at [605, 175] on button "26" at bounding box center [604, 172] width 21 height 21
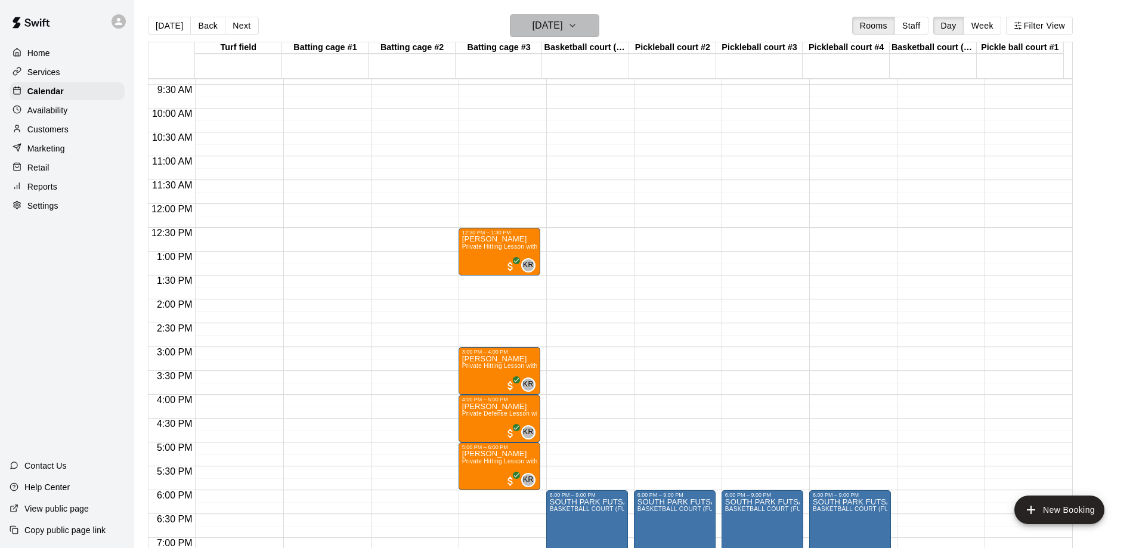
click at [575, 26] on icon "button" at bounding box center [572, 25] width 5 height 2
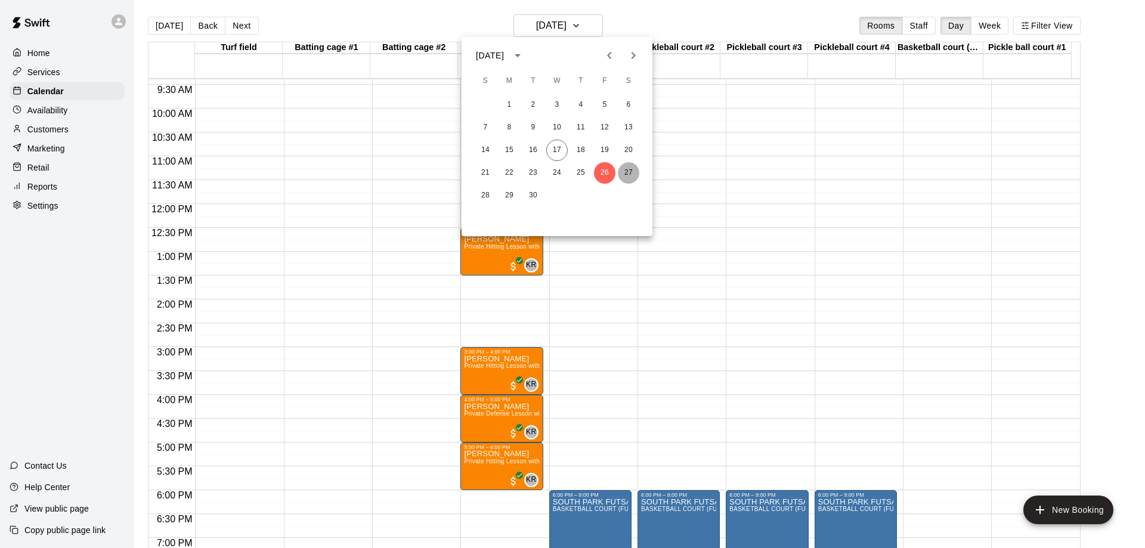
click at [628, 173] on button "27" at bounding box center [628, 172] width 21 height 21
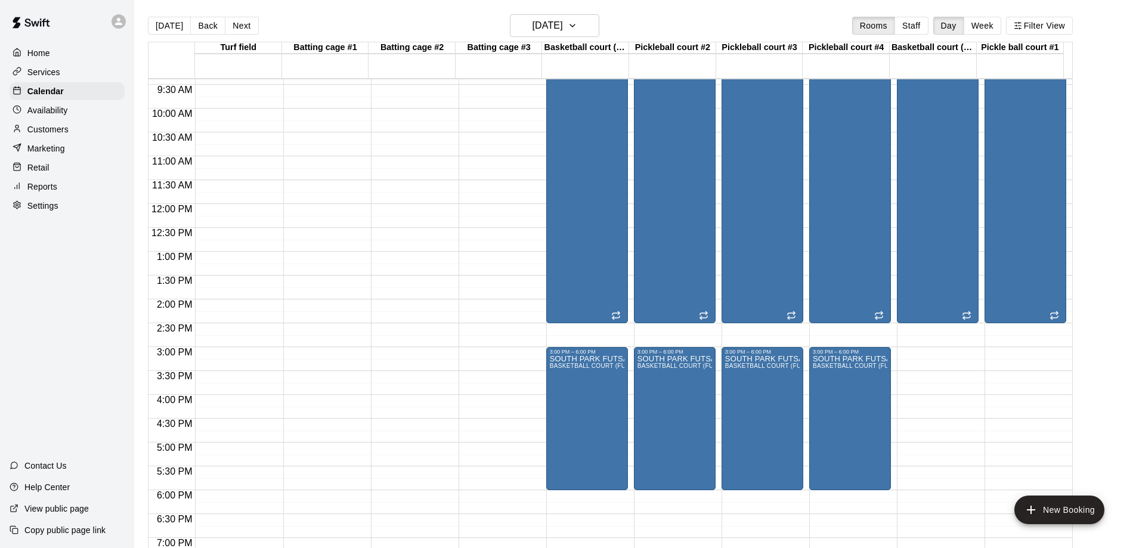
click at [211, 27] on button "Back" at bounding box center [207, 26] width 35 height 18
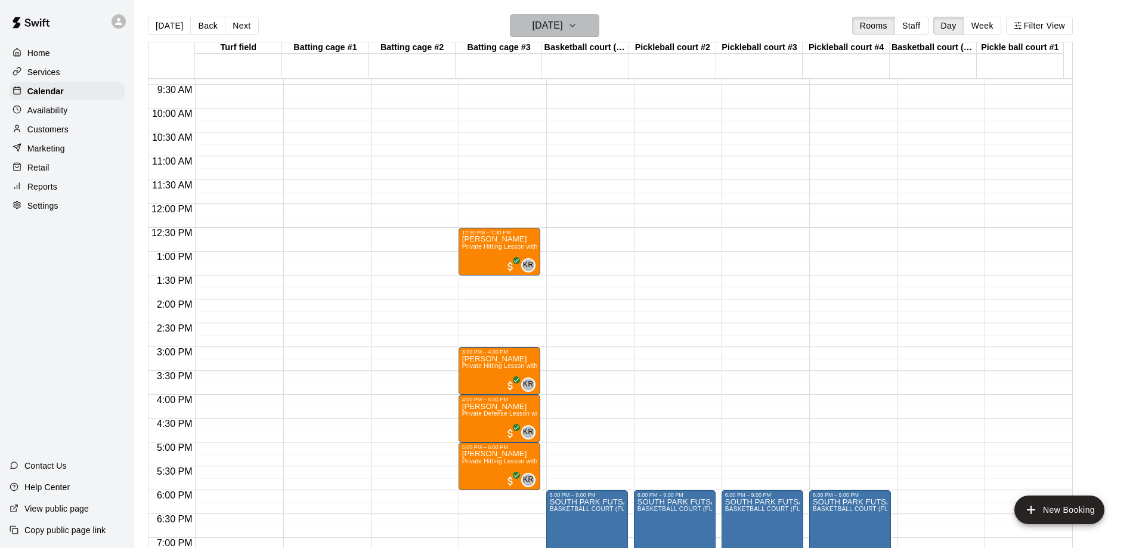
click at [577, 22] on icon "button" at bounding box center [573, 25] width 10 height 14
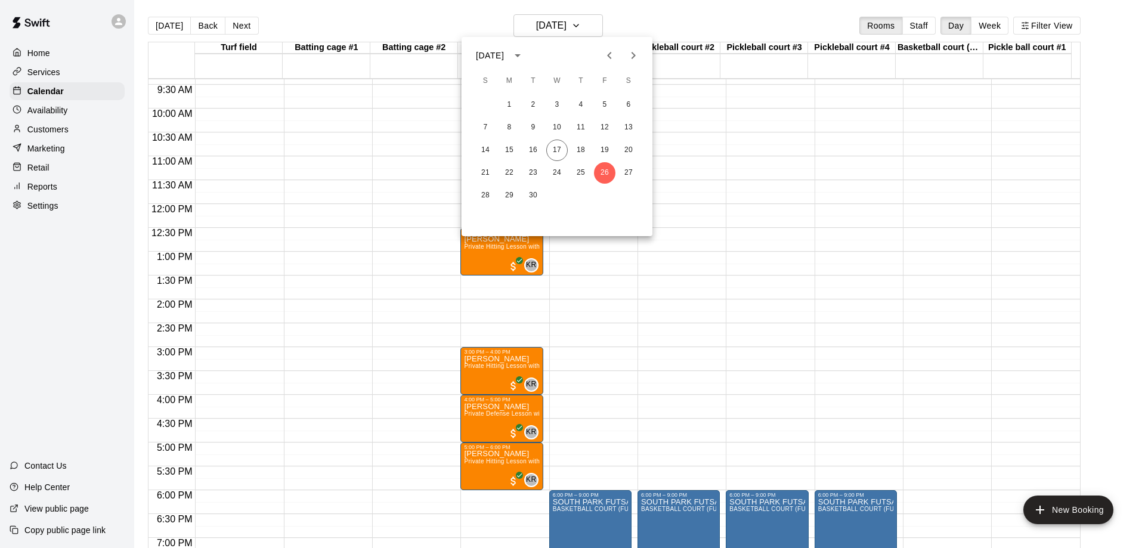
click at [634, 55] on icon "Next month" at bounding box center [633, 55] width 14 height 14
click at [630, 104] on button "4" at bounding box center [628, 104] width 21 height 21
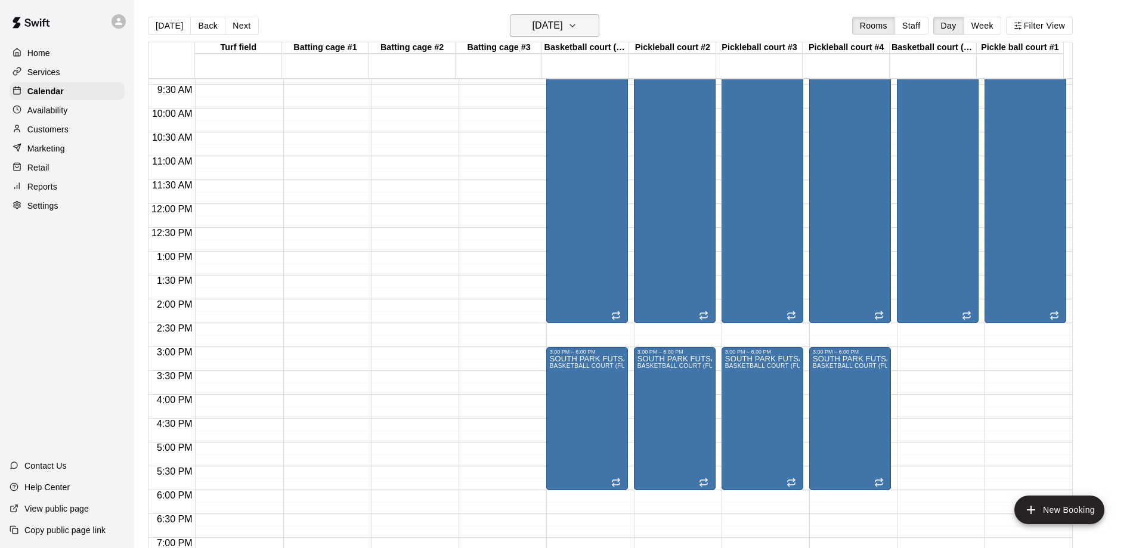
click at [577, 21] on icon "button" at bounding box center [573, 25] width 10 height 14
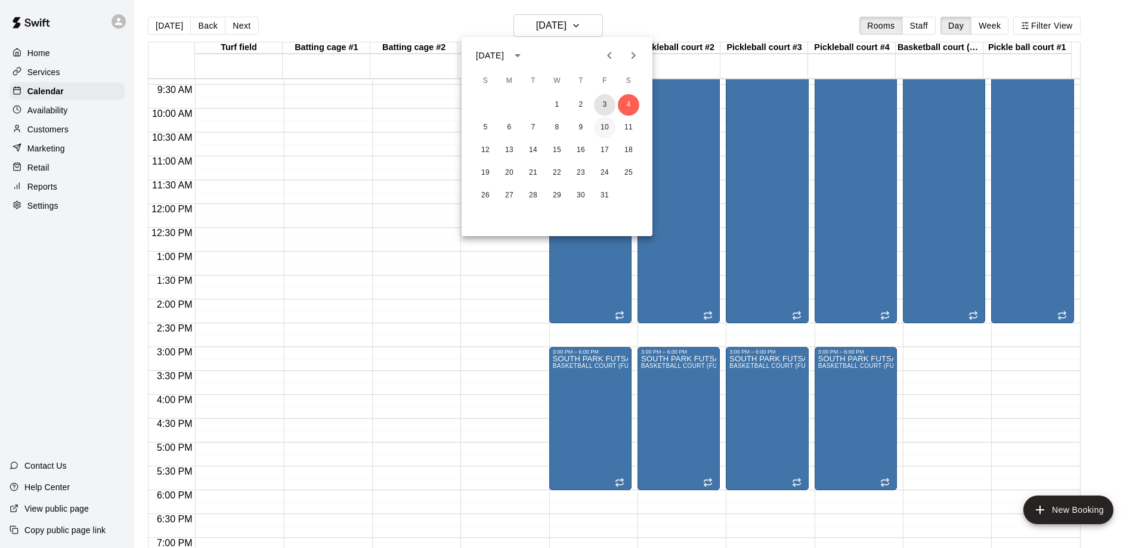
click at [604, 106] on button "3" at bounding box center [604, 104] width 21 height 21
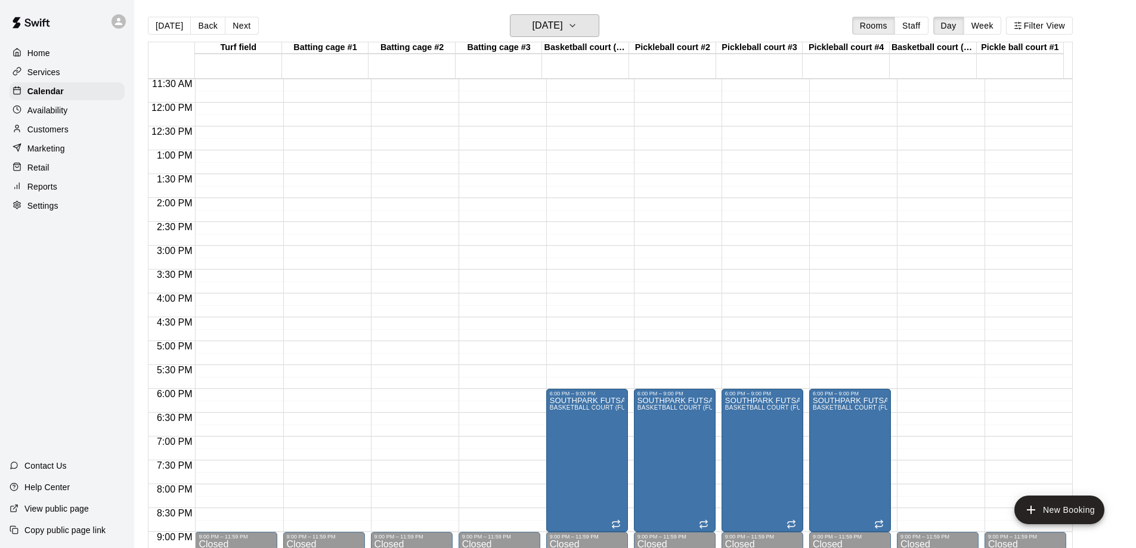
scroll to position [567, 0]
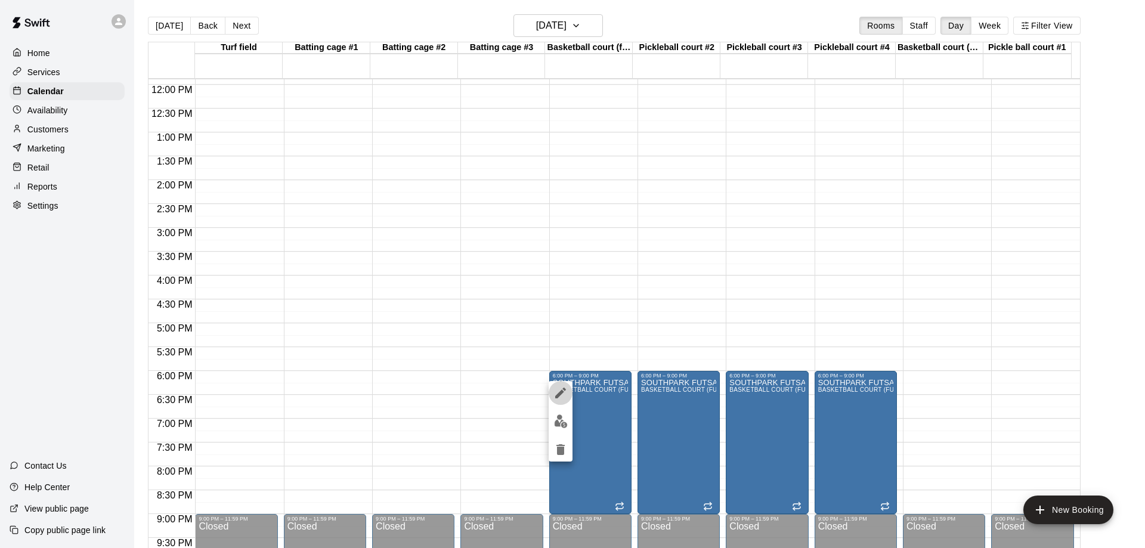
click at [561, 390] on icon "edit" at bounding box center [560, 393] width 14 height 14
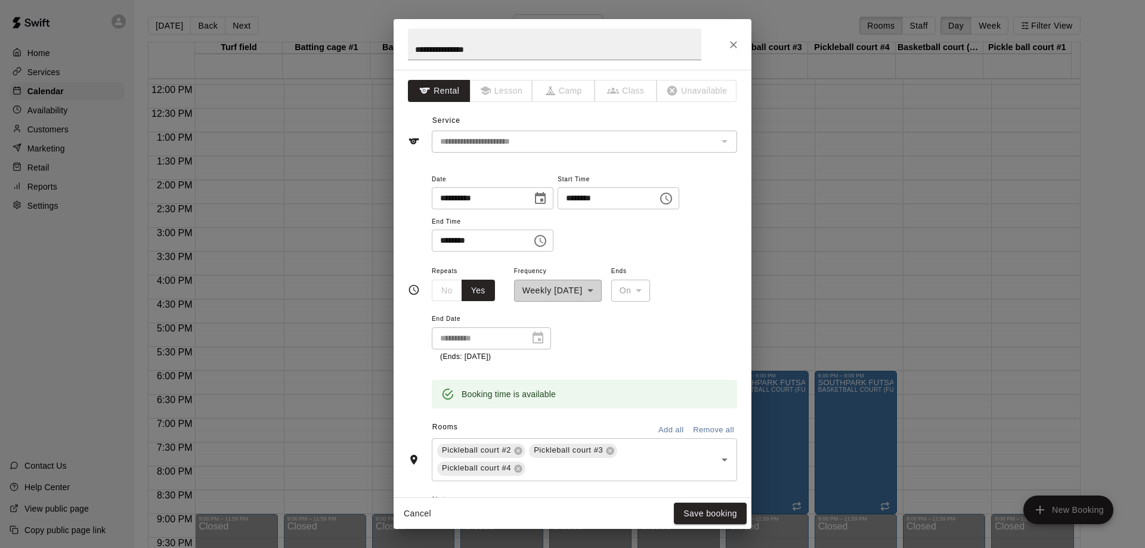
click at [782, 234] on div "**********" at bounding box center [572, 274] width 1145 height 548
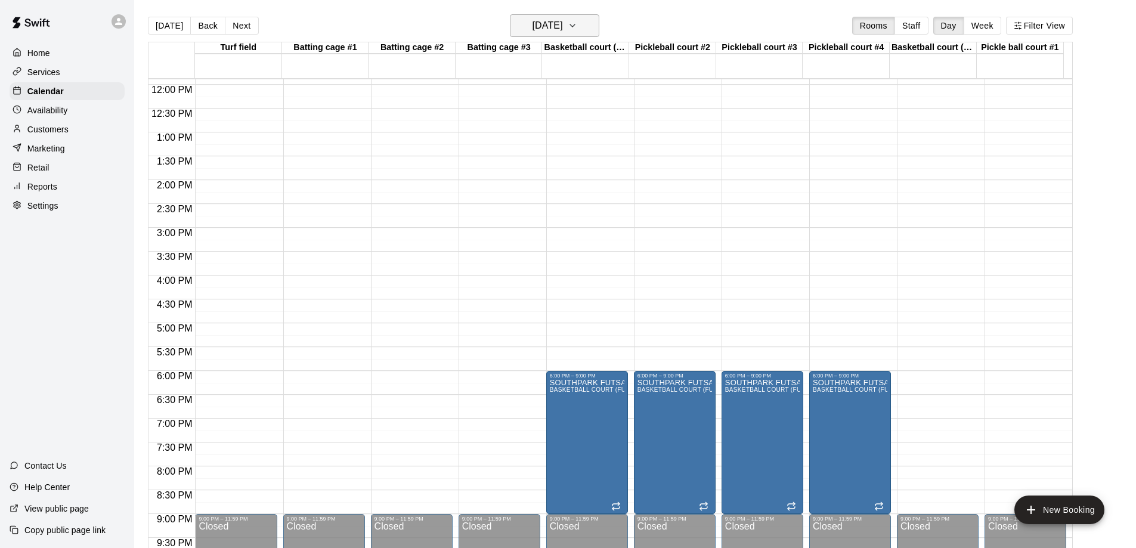
click at [577, 26] on icon "button" at bounding box center [573, 25] width 10 height 14
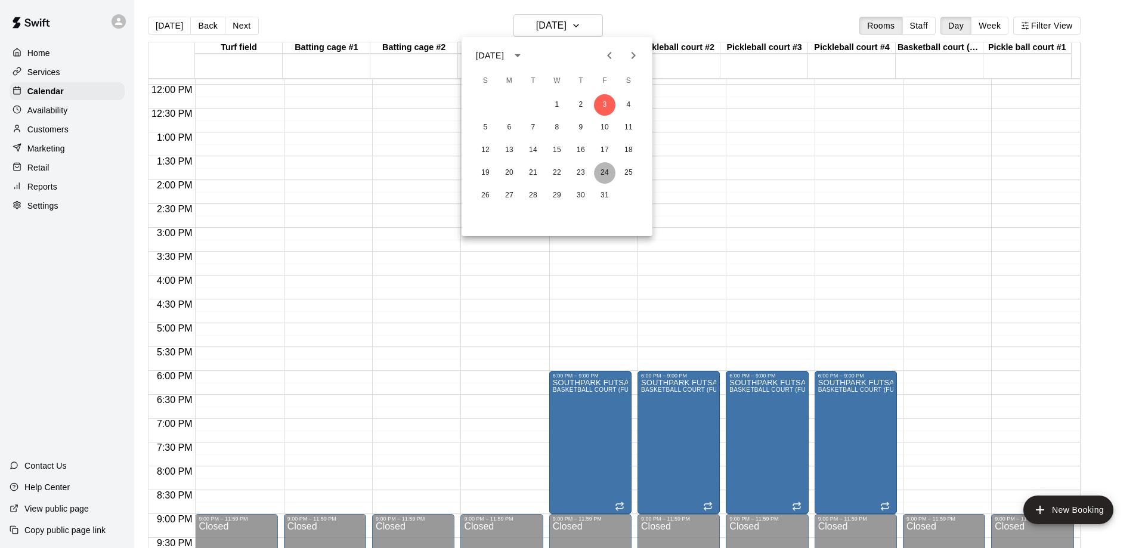
click at [605, 170] on button "24" at bounding box center [604, 172] width 21 height 21
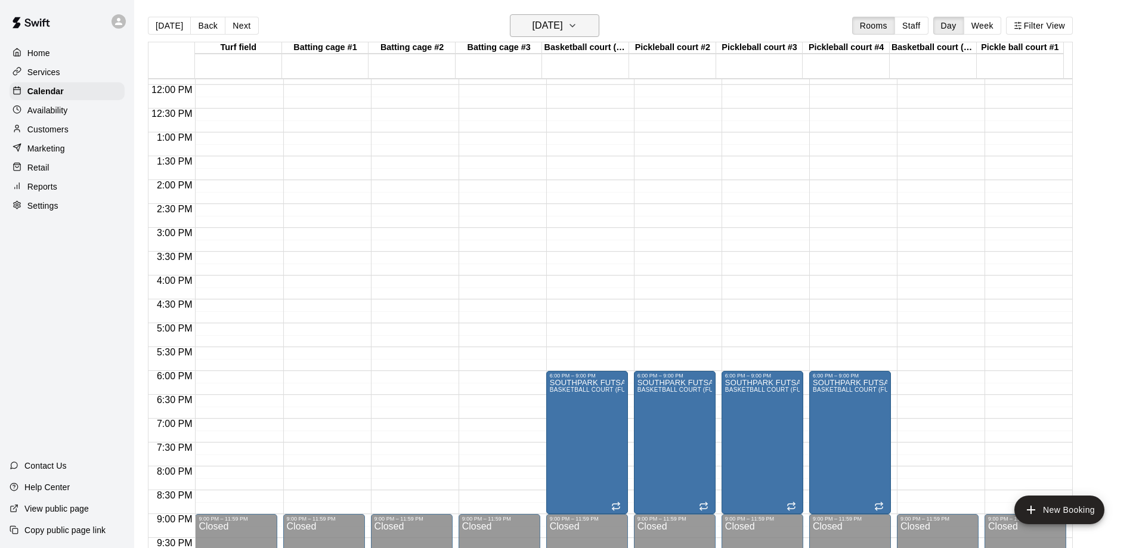
click at [577, 23] on icon "button" at bounding box center [573, 25] width 10 height 14
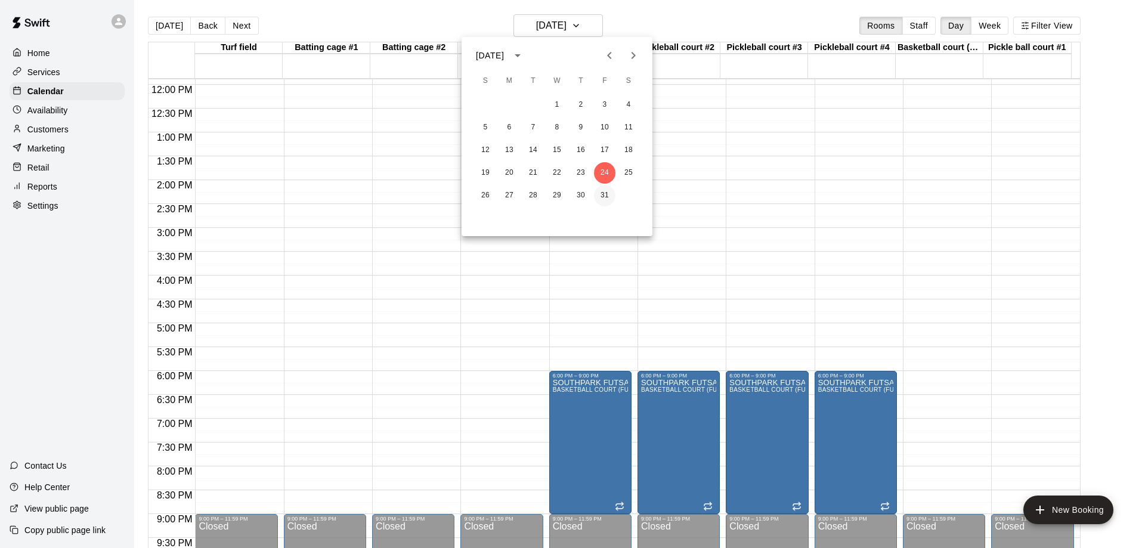
click at [604, 192] on button "31" at bounding box center [604, 195] width 21 height 21
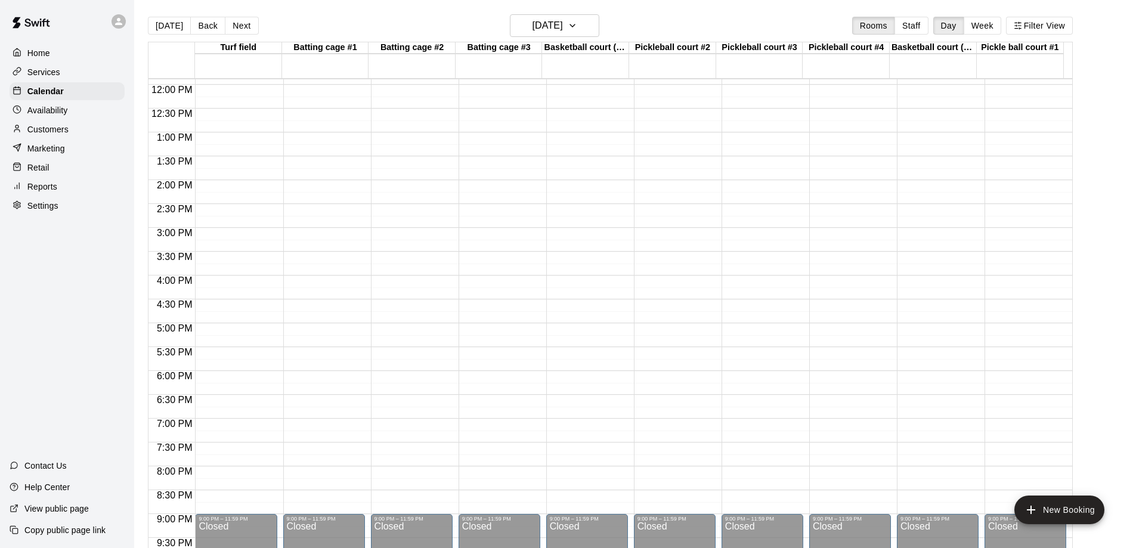
click at [991, 29] on button "Week" at bounding box center [982, 26] width 38 height 18
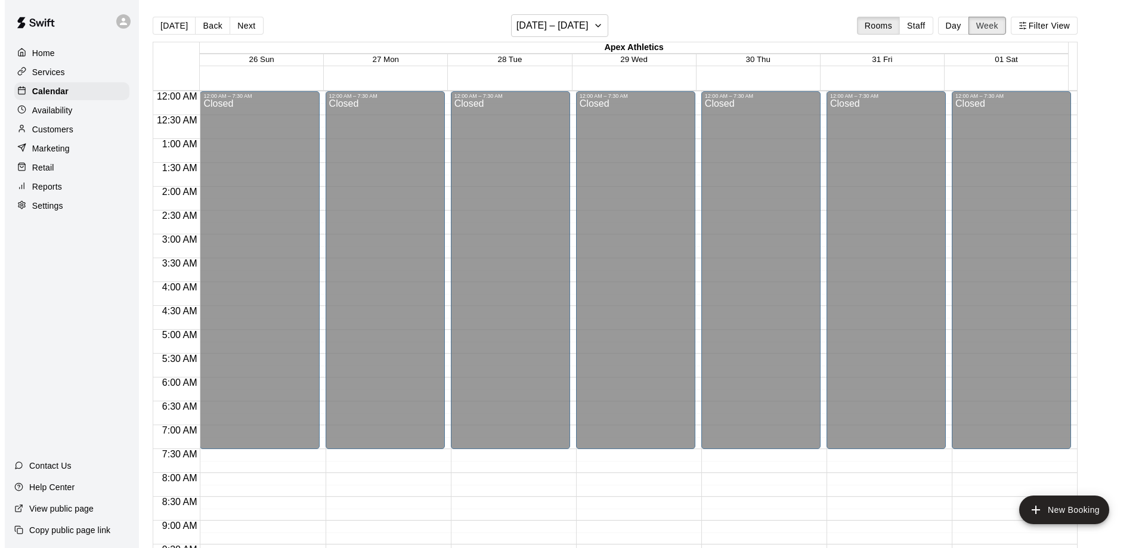
scroll to position [676, 0]
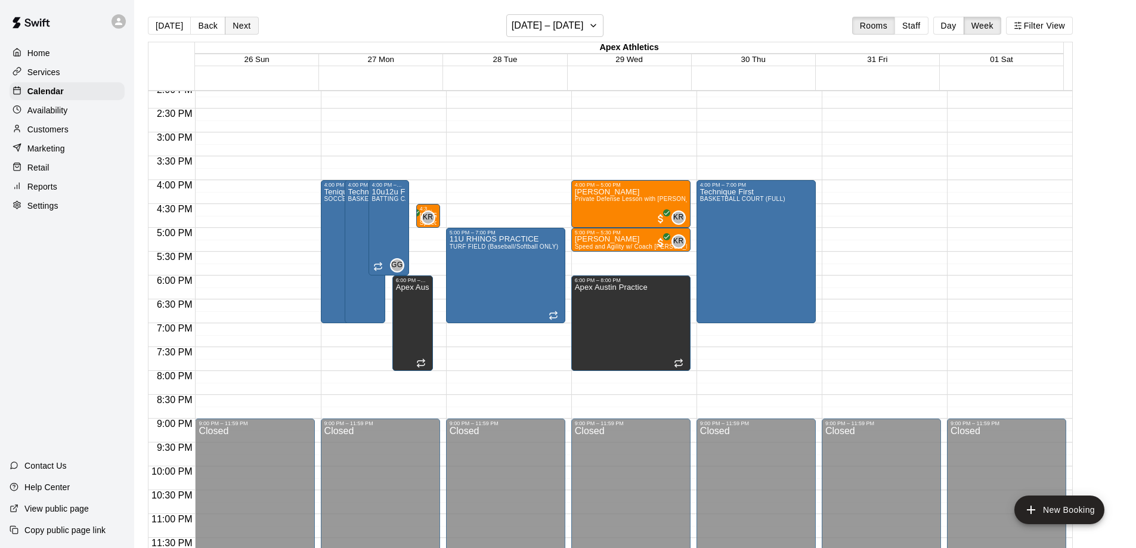
click at [237, 27] on button "Next" at bounding box center [241, 26] width 33 height 18
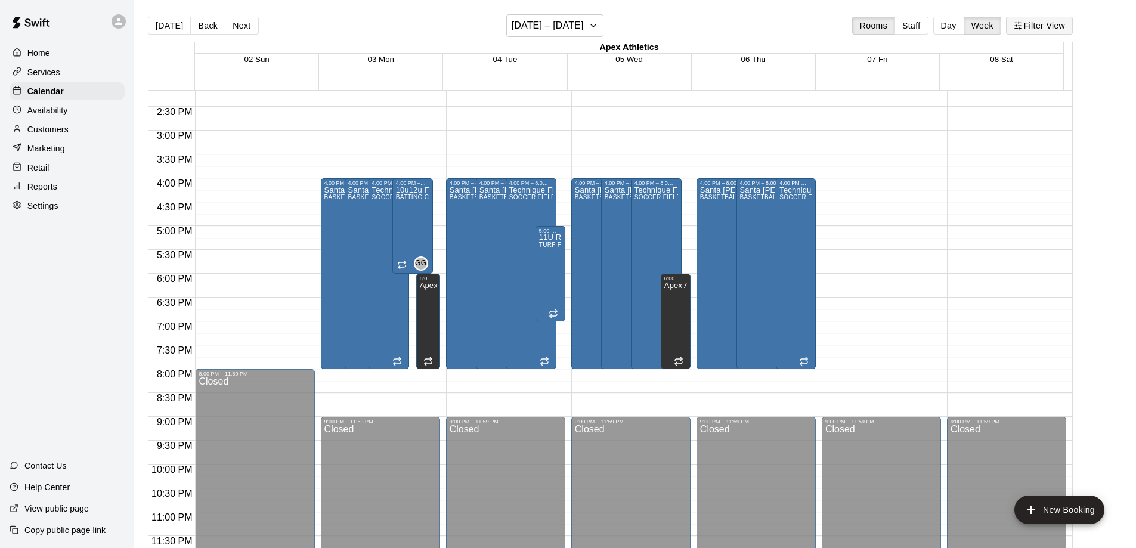
click at [1040, 23] on button "Filter View" at bounding box center [1039, 26] width 67 height 18
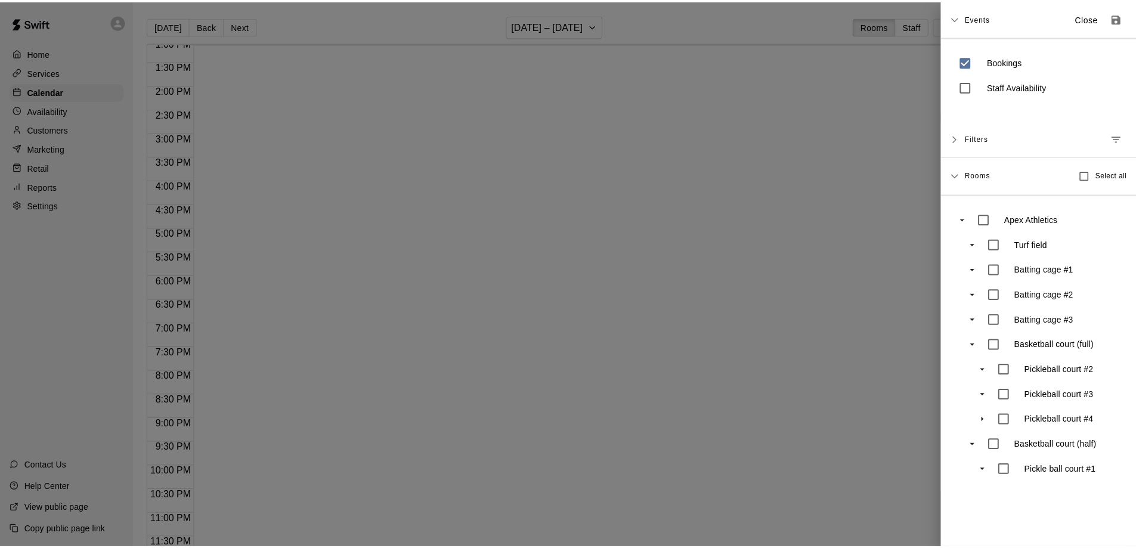
scroll to position [627, 0]
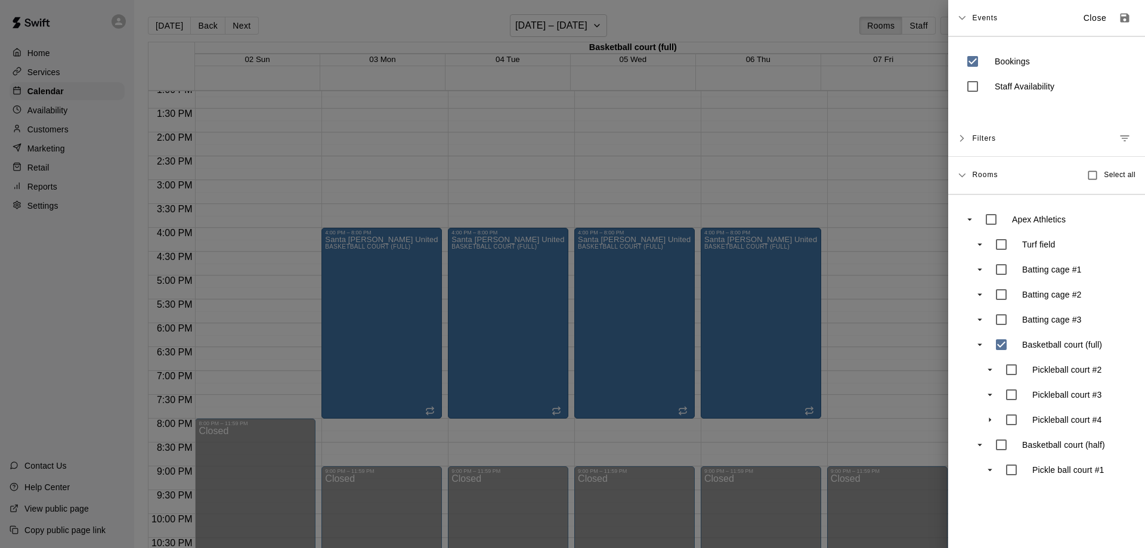
click at [907, 208] on div at bounding box center [572, 274] width 1145 height 548
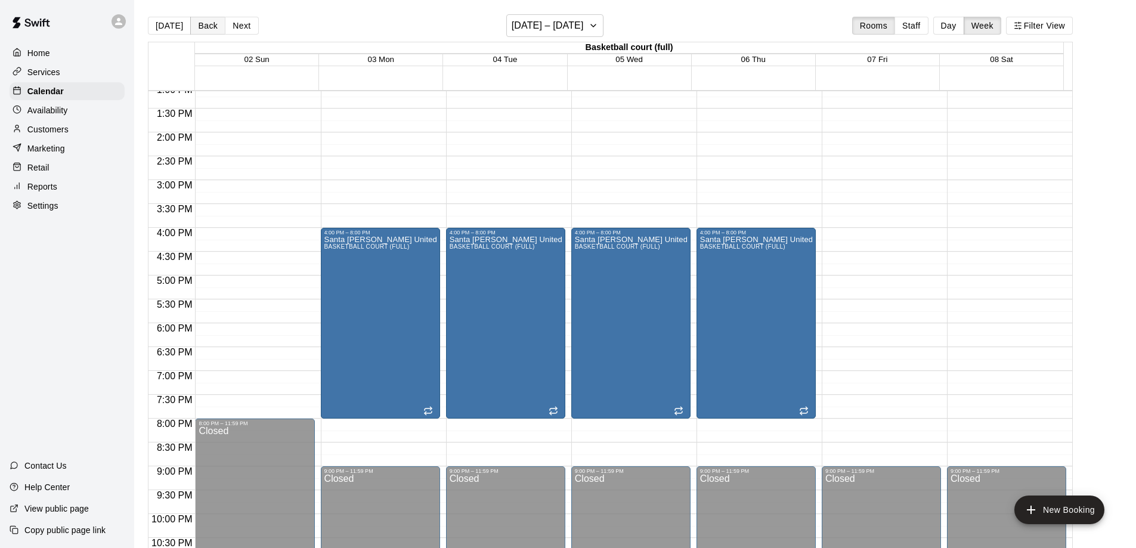
click at [204, 21] on button "Back" at bounding box center [207, 26] width 35 height 18
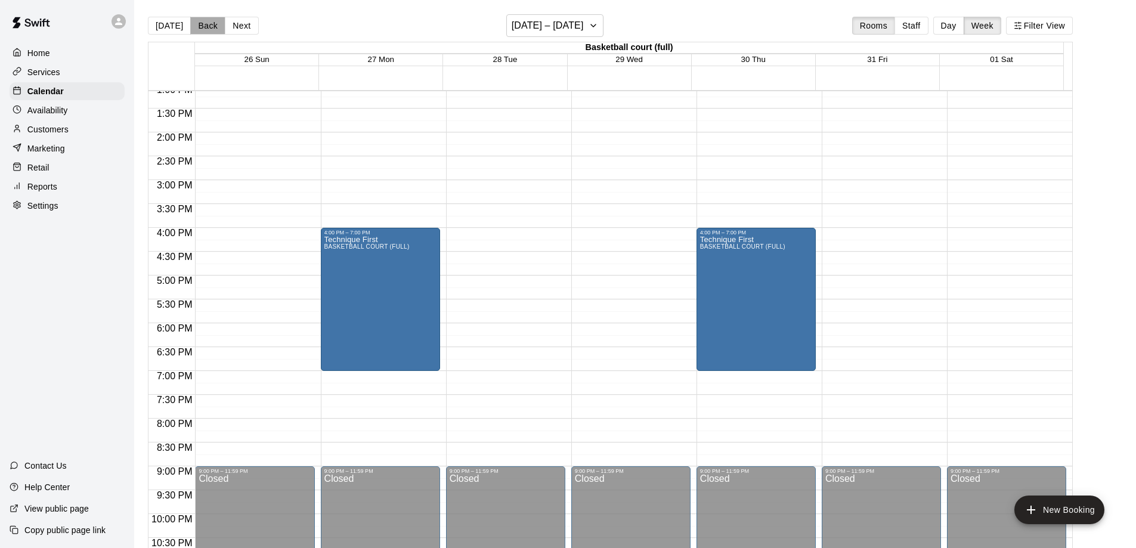
click at [208, 23] on button "Back" at bounding box center [207, 26] width 35 height 18
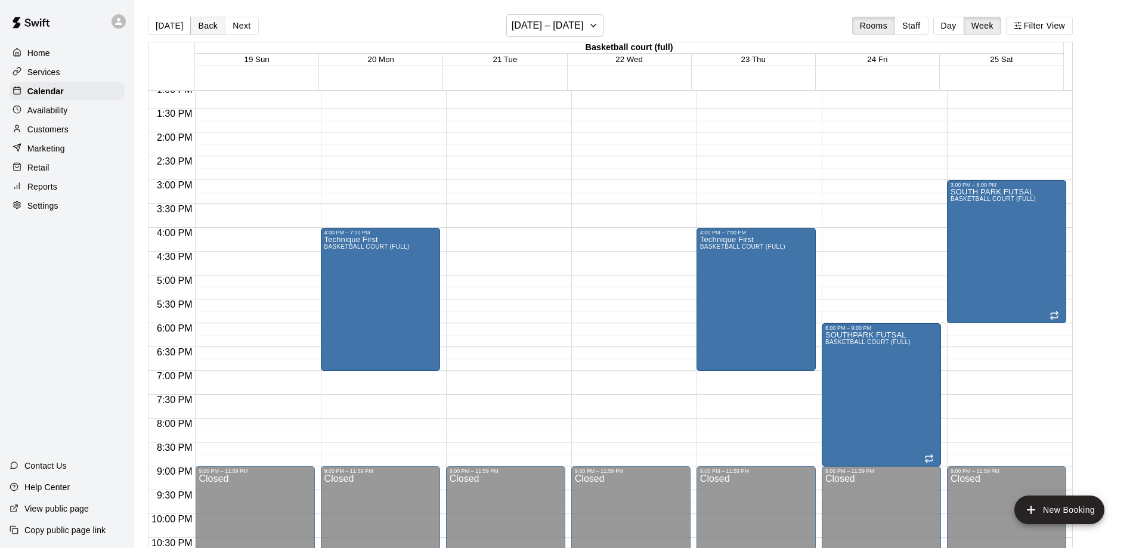
click at [197, 21] on button "Back" at bounding box center [207, 26] width 35 height 18
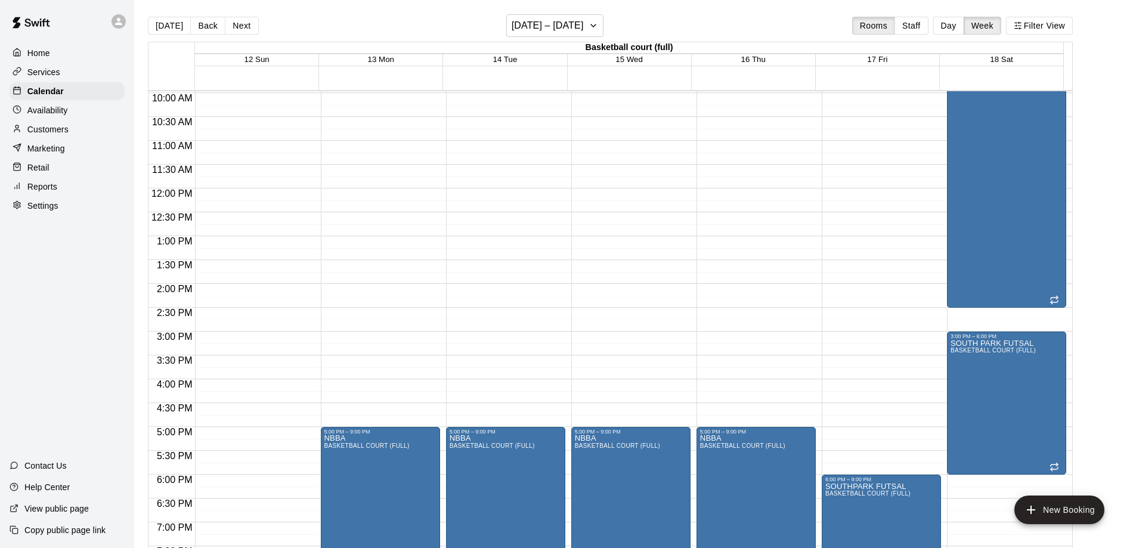
scroll to position [388, 0]
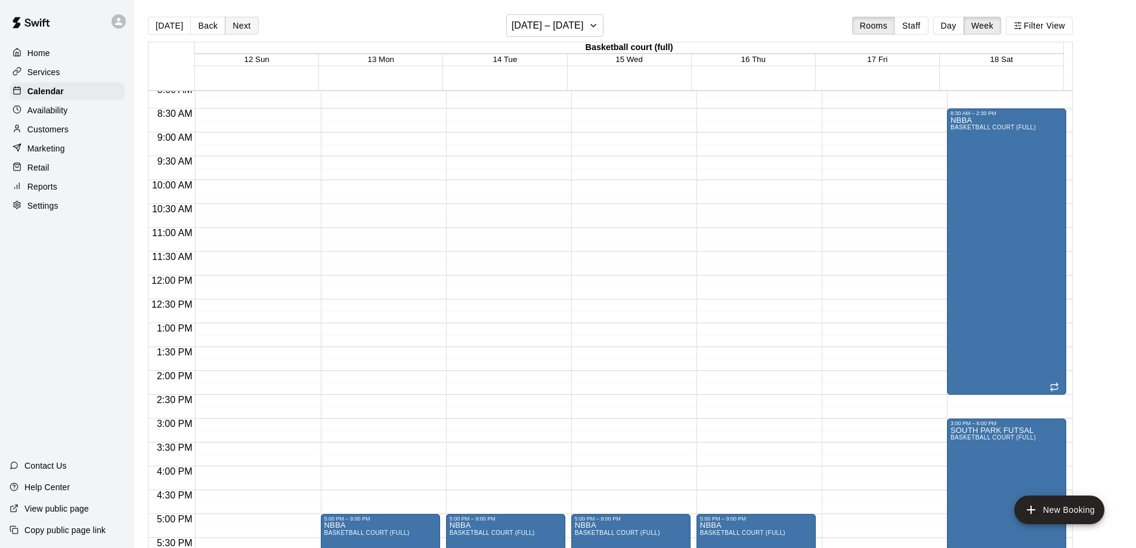
click at [237, 24] on button "Next" at bounding box center [241, 26] width 33 height 18
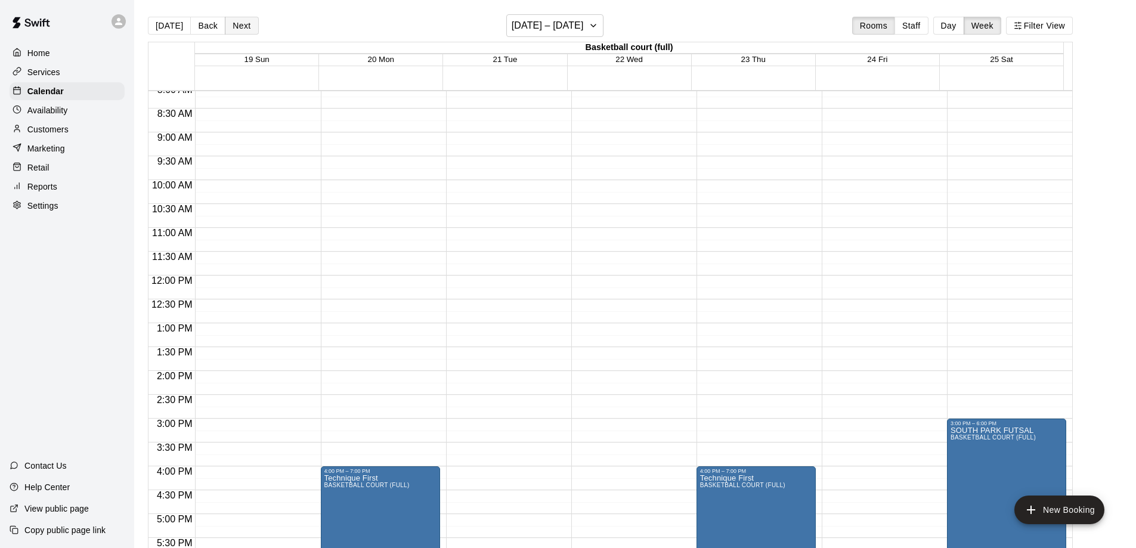
click at [237, 24] on button "Next" at bounding box center [241, 26] width 33 height 18
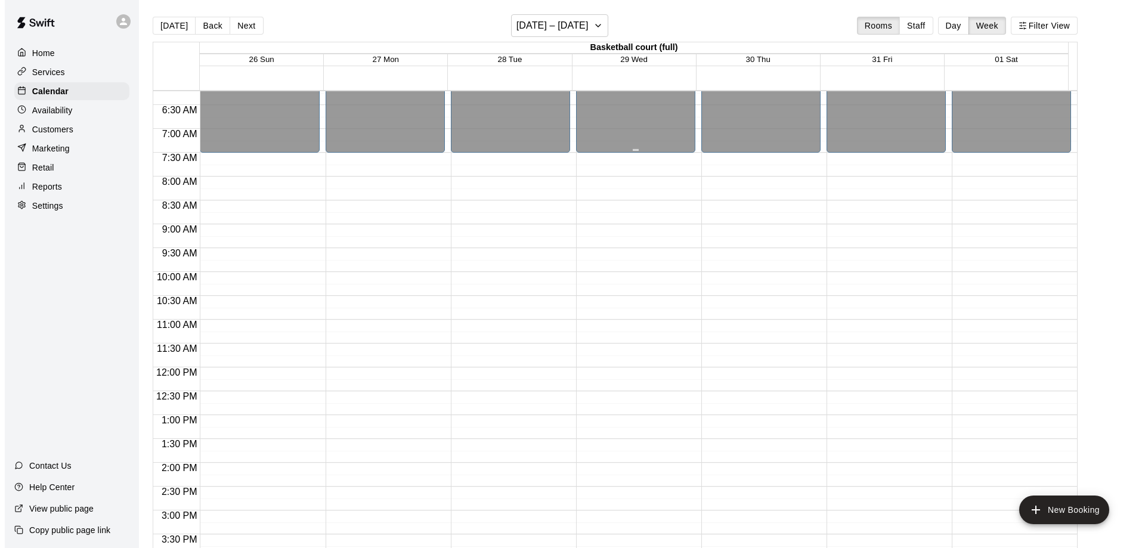
scroll to position [90, 0]
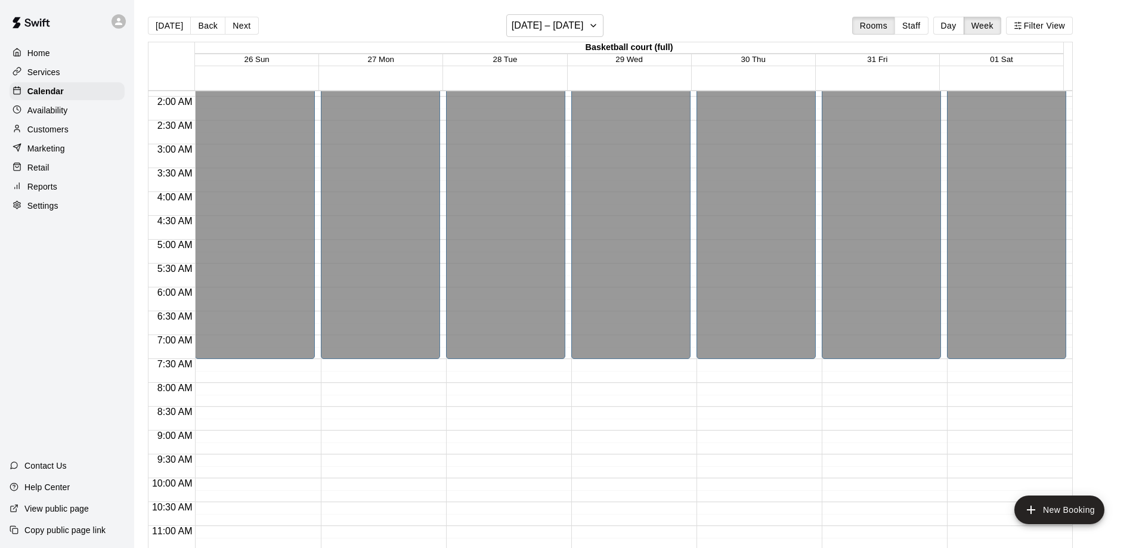
click at [40, 55] on p "Home" at bounding box center [38, 53] width 23 height 12
